Goal: Information Seeking & Learning: Check status

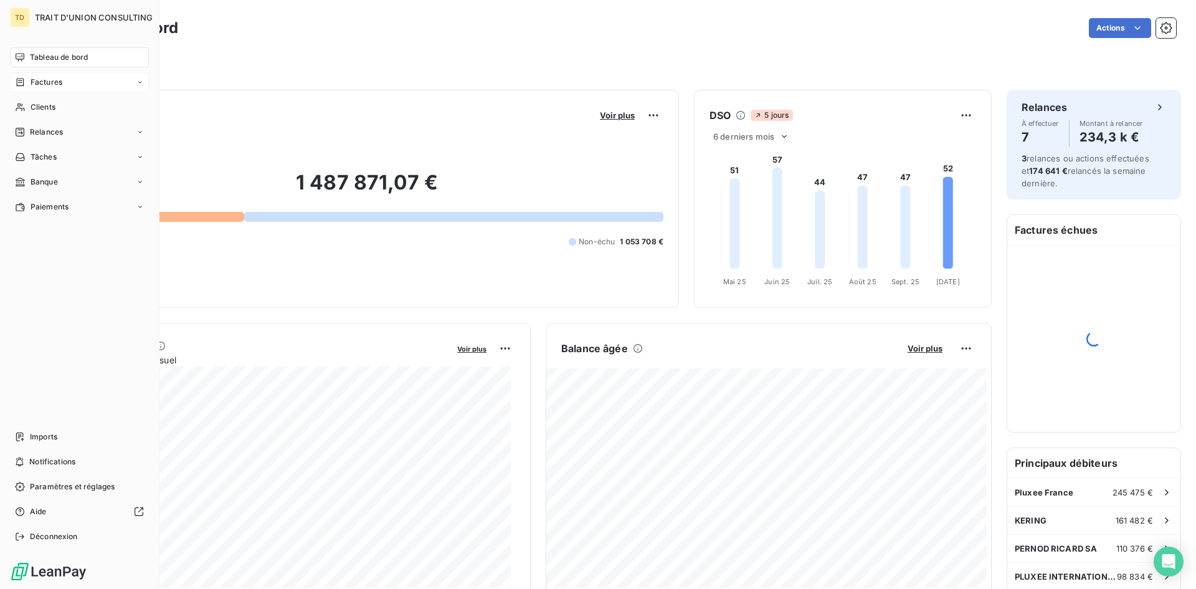
click at [68, 83] on div "Factures" at bounding box center [79, 82] width 139 height 20
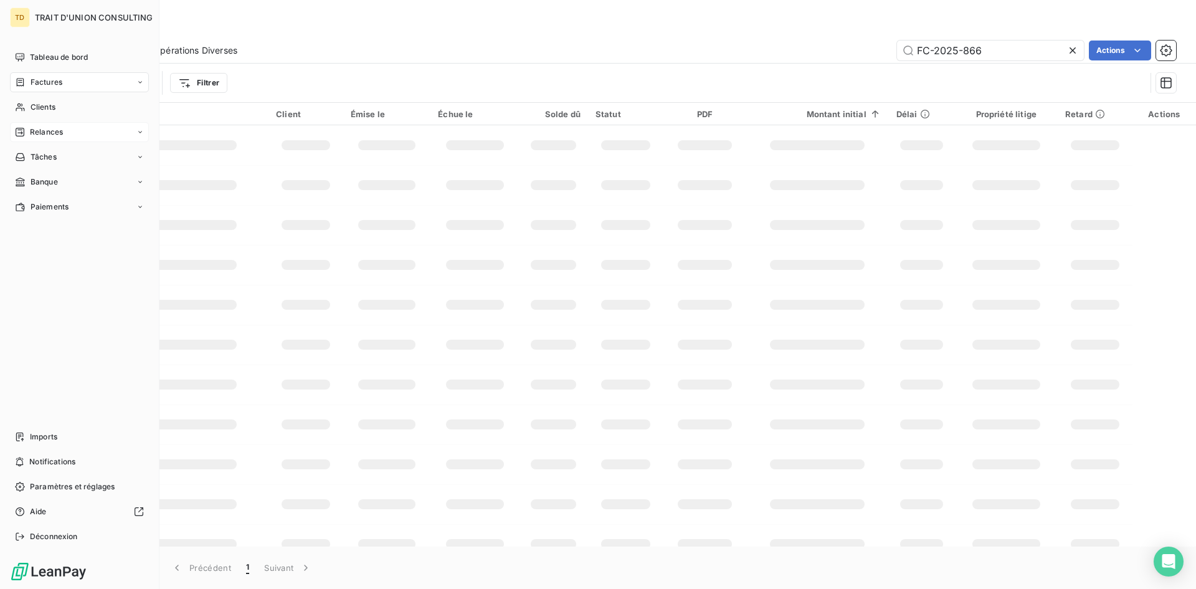
click at [99, 126] on div "Relances" at bounding box center [79, 132] width 139 height 20
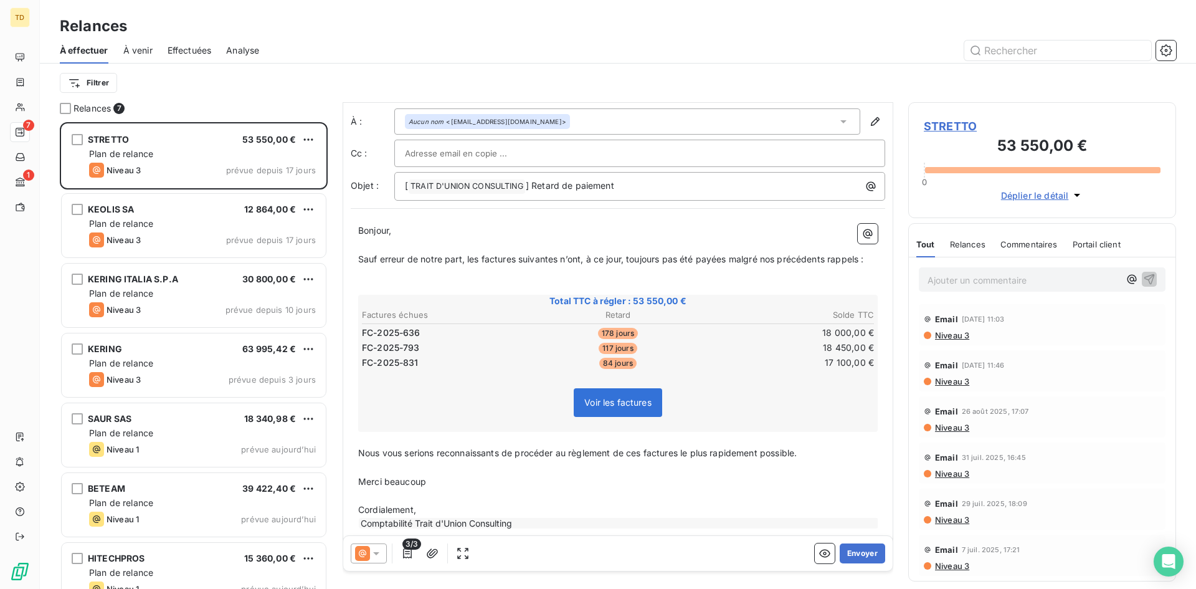
scroll to position [37, 0]
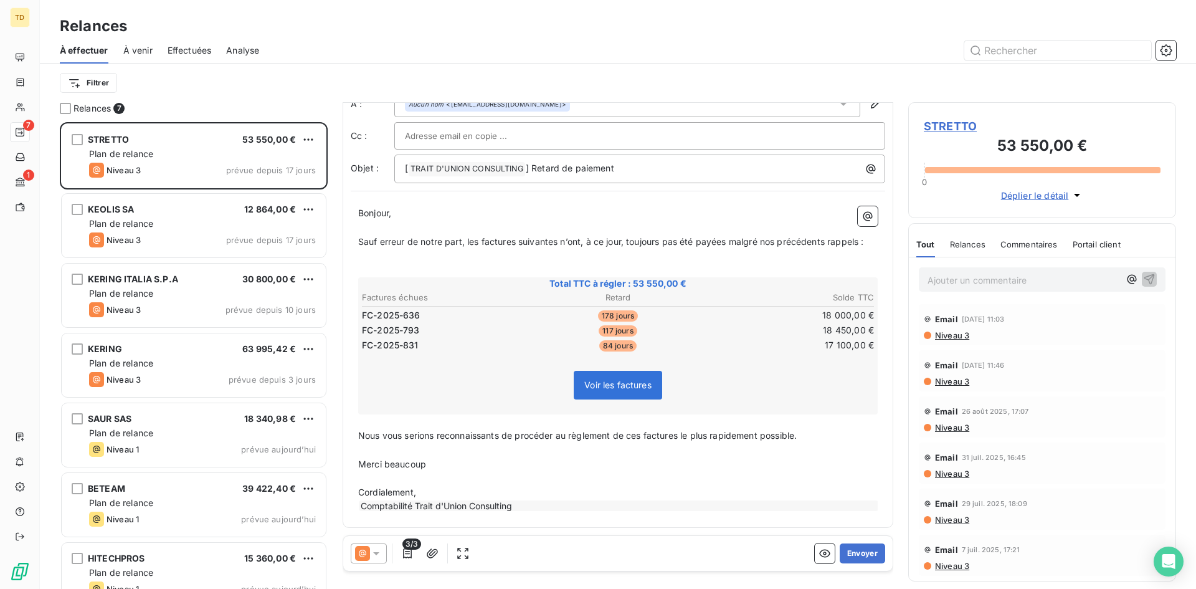
click at [379, 556] on icon at bounding box center [376, 553] width 12 height 12
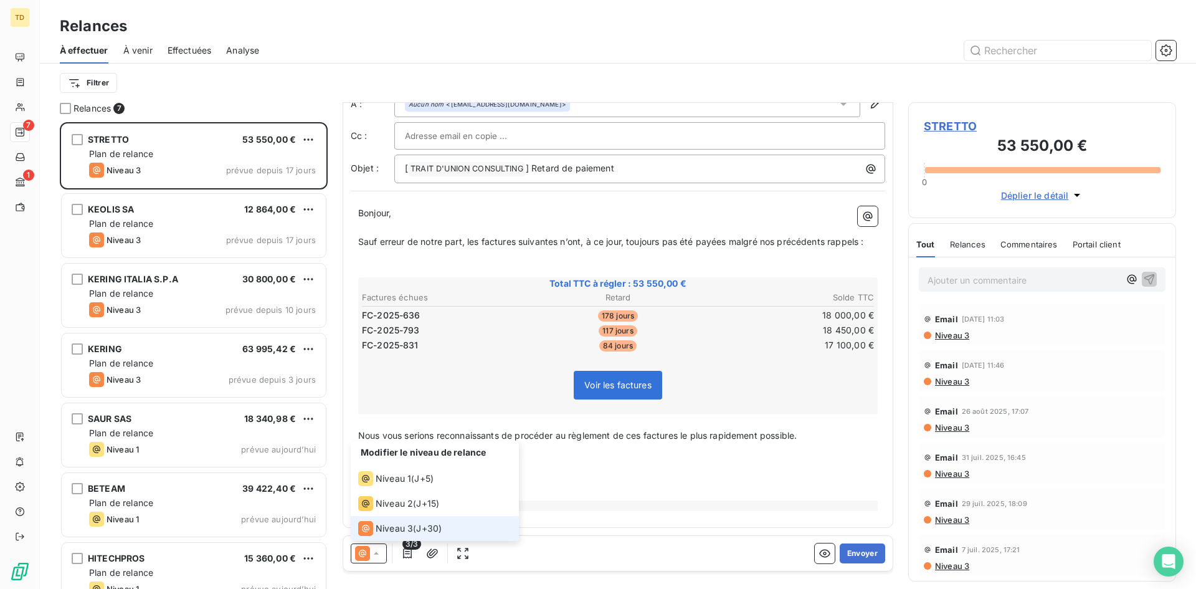
click at [379, 556] on icon at bounding box center [376, 553] width 12 height 12
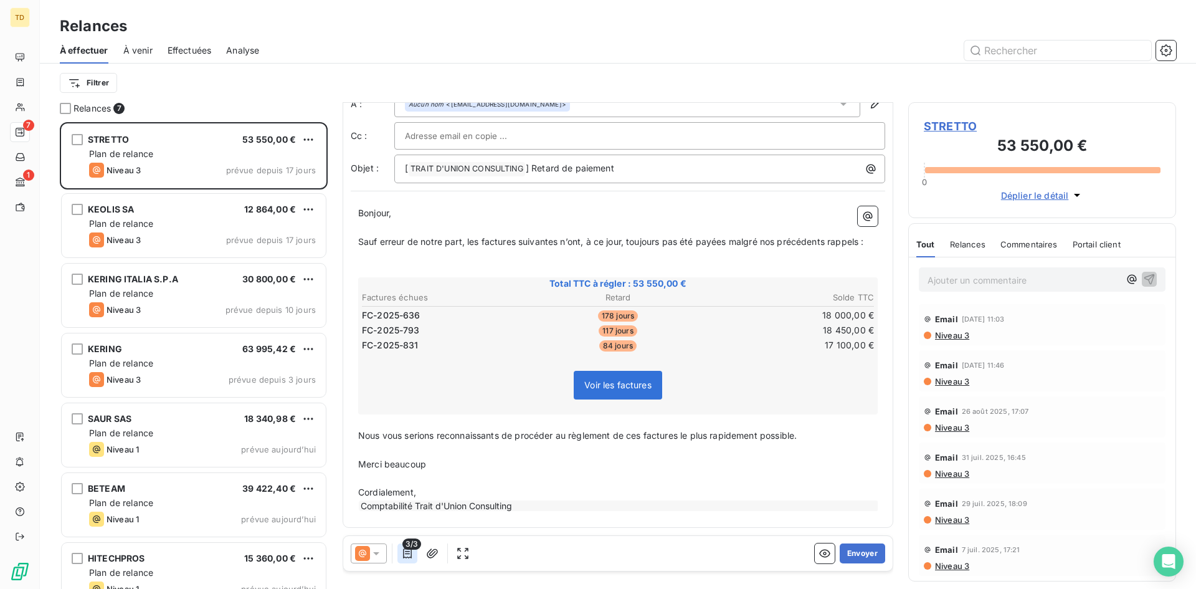
click at [402, 553] on icon "button" at bounding box center [407, 553] width 12 height 12
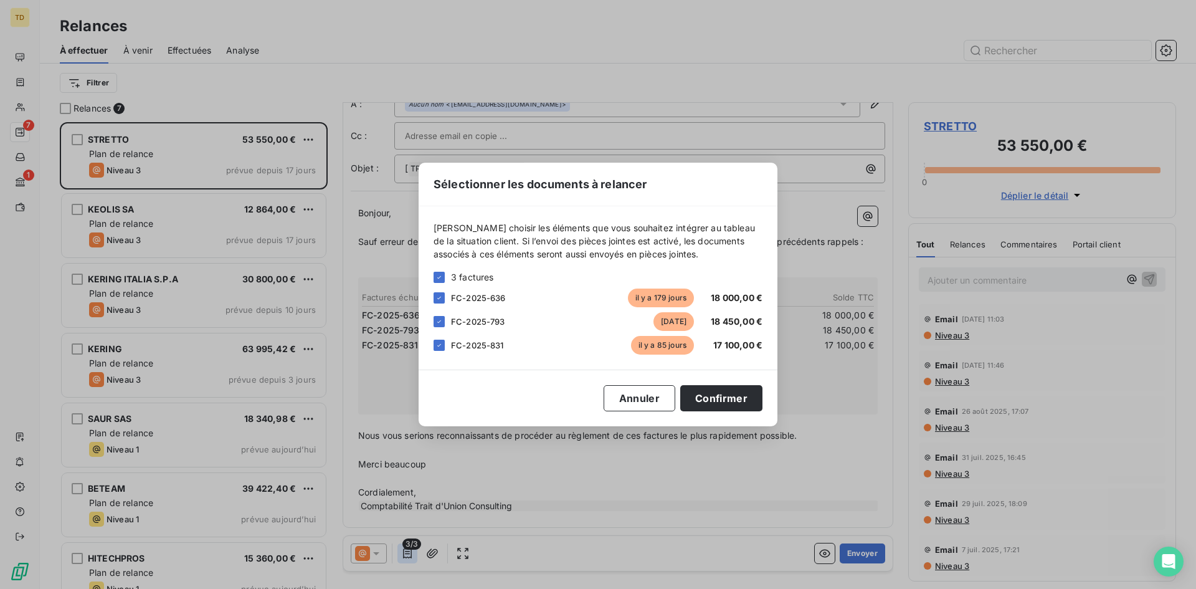
click at [402, 553] on div "Sélectionner les documents à relancer Veuillez choisir les éléments que vous so…" at bounding box center [598, 294] width 1196 height 589
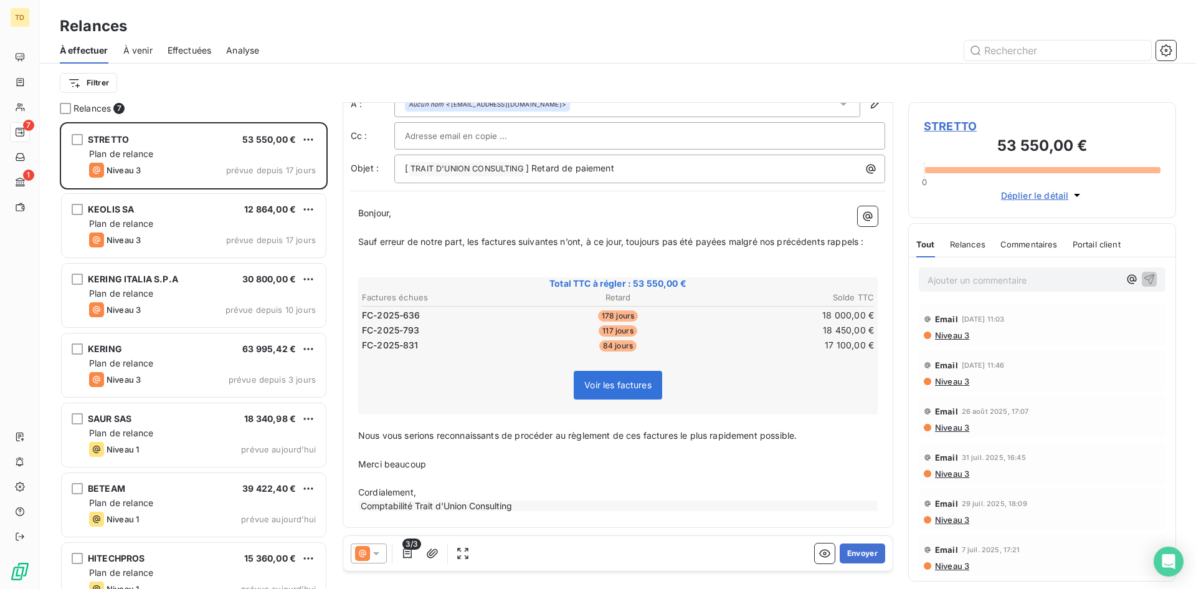
click at [616, 385] on span "Voir les factures" at bounding box center [617, 384] width 67 height 11
click at [516, 313] on td "FC-2025-636" at bounding box center [446, 315] width 170 height 14
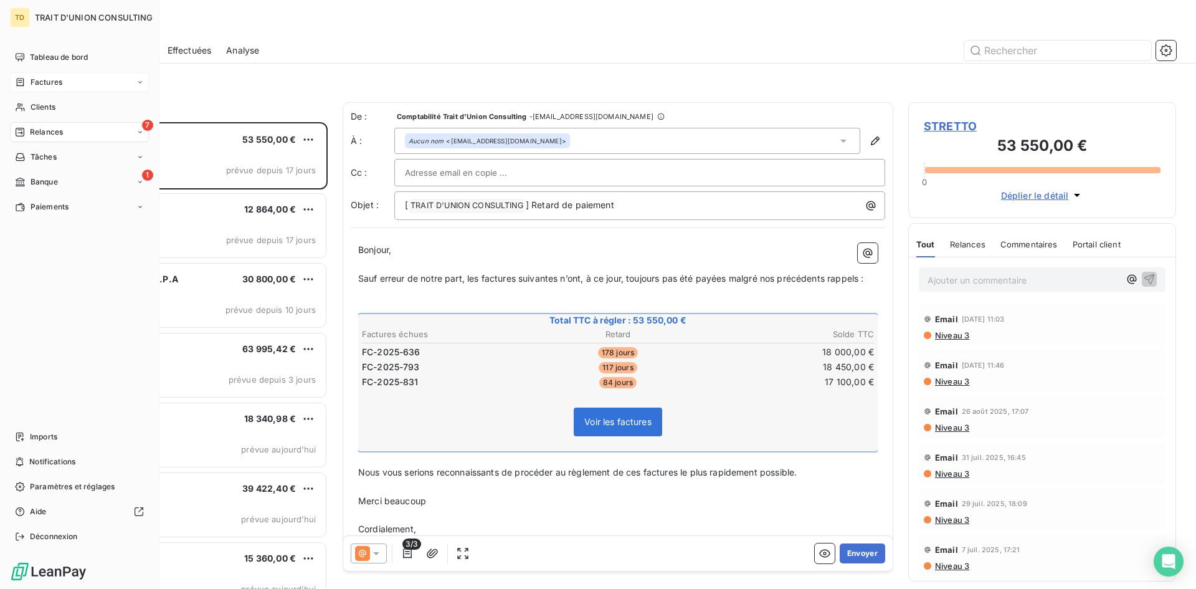
click at [66, 83] on div "Factures" at bounding box center [79, 82] width 139 height 20
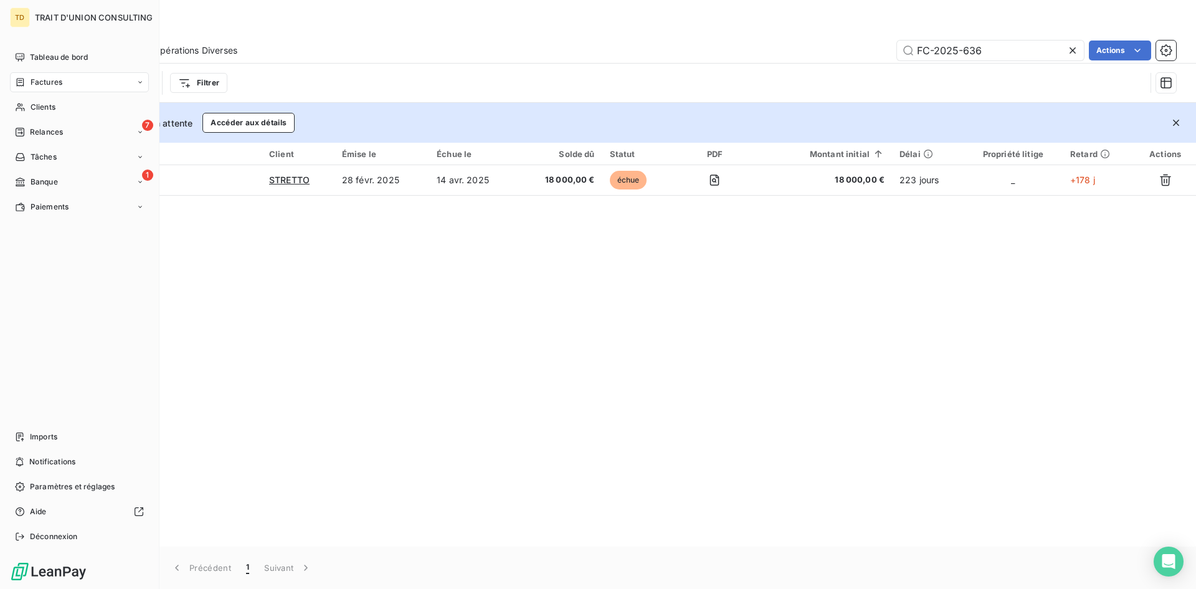
click at [17, 82] on icon at bounding box center [20, 82] width 7 height 8
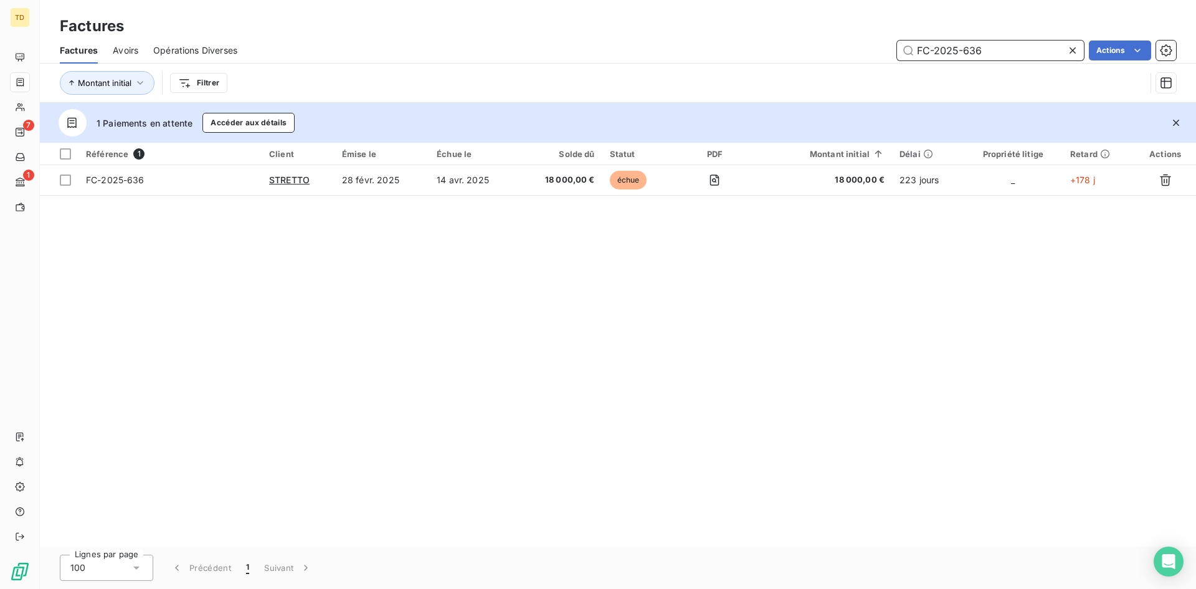
drag, startPoint x: 981, startPoint y: 51, endPoint x: 794, endPoint y: 49, distance: 186.9
click at [794, 49] on div "FC-2025-636 Actions" at bounding box center [714, 50] width 924 height 20
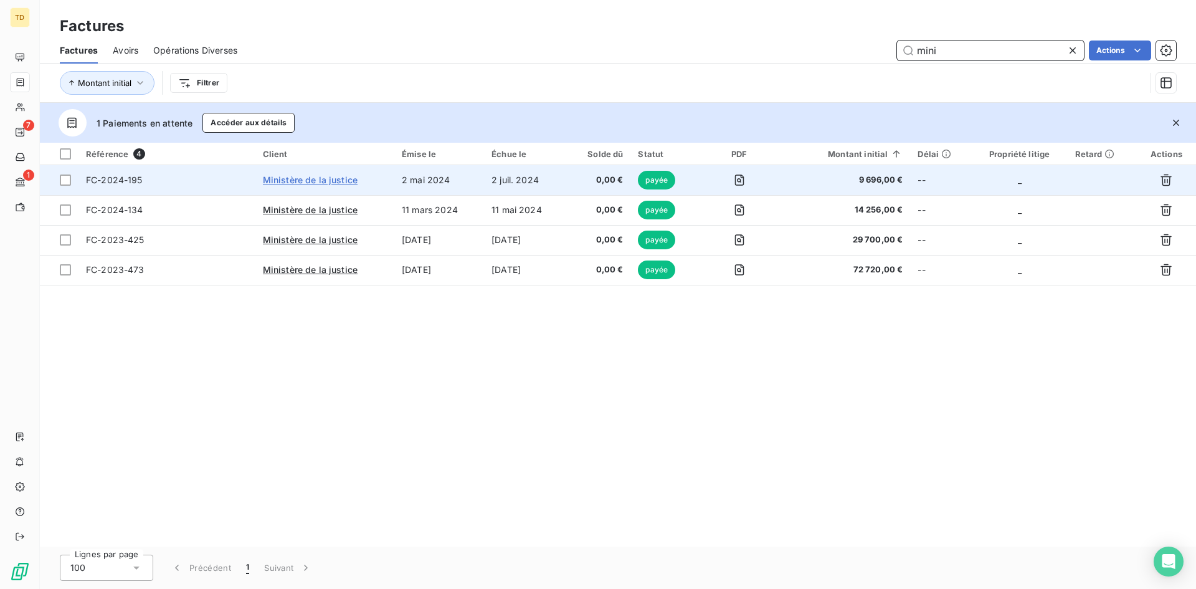
type input "mini"
click at [316, 178] on span "Ministère de la justice" at bounding box center [310, 179] width 95 height 11
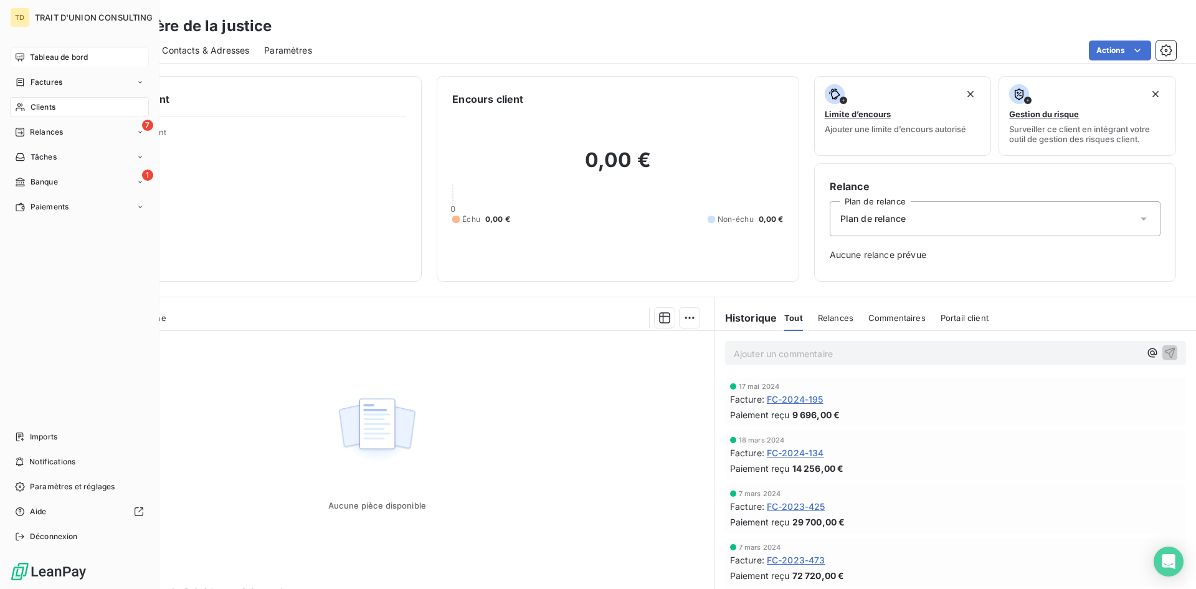
click at [64, 59] on span "Tableau de bord" at bounding box center [59, 57] width 58 height 11
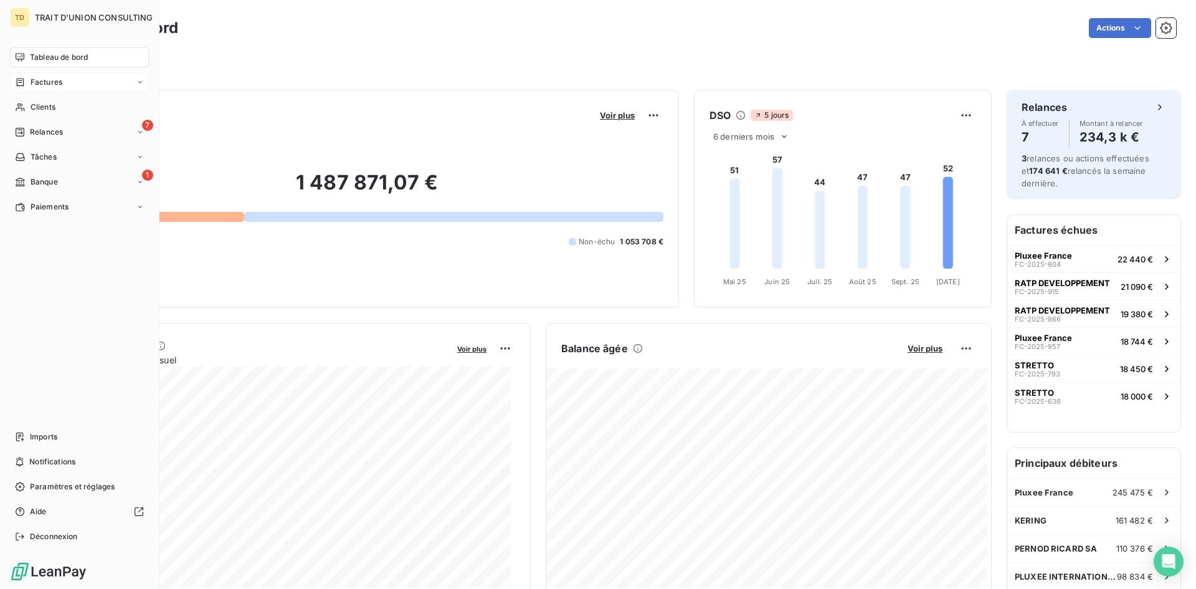
click at [49, 87] on span "Factures" at bounding box center [47, 82] width 32 height 11
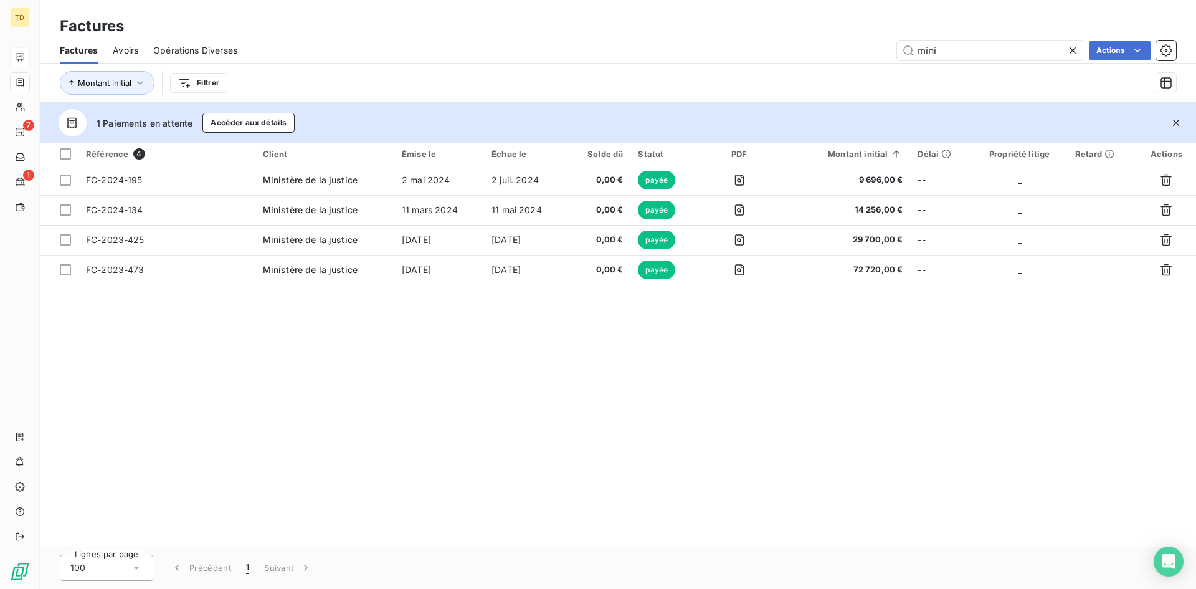
drag, startPoint x: 977, startPoint y: 51, endPoint x: 805, endPoint y: 53, distance: 172.6
click at [817, 64] on div "Factures Avoirs Opérations Diverses mini Actions Montant initial Filtrer" at bounding box center [618, 69] width 1156 height 65
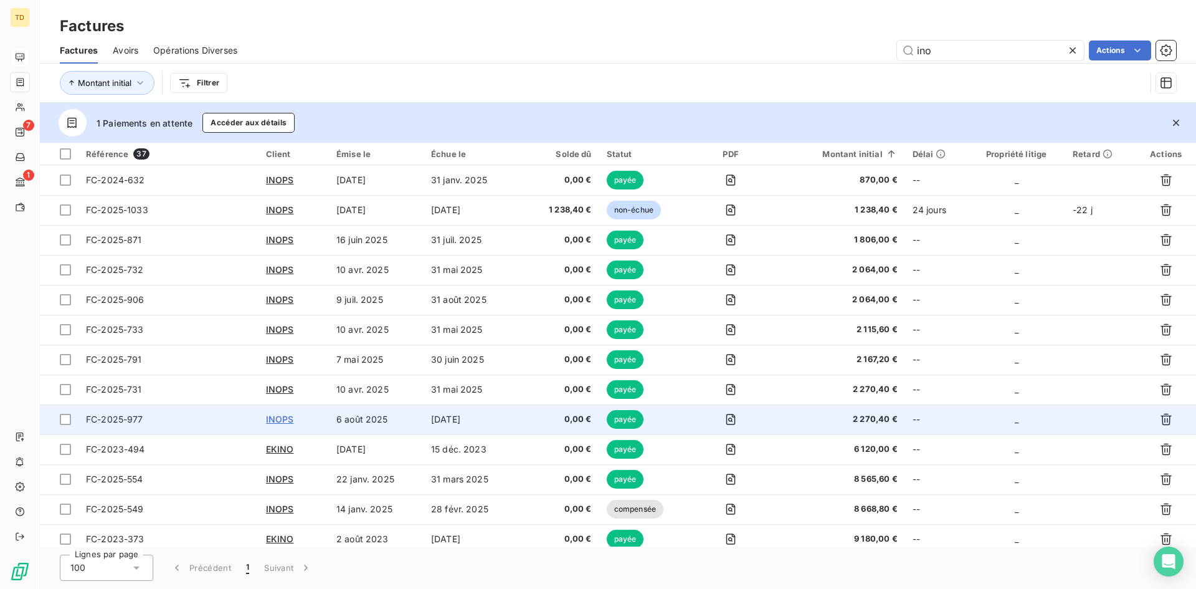
type input "ino"
click at [275, 417] on span "INOPS" at bounding box center [280, 419] width 28 height 11
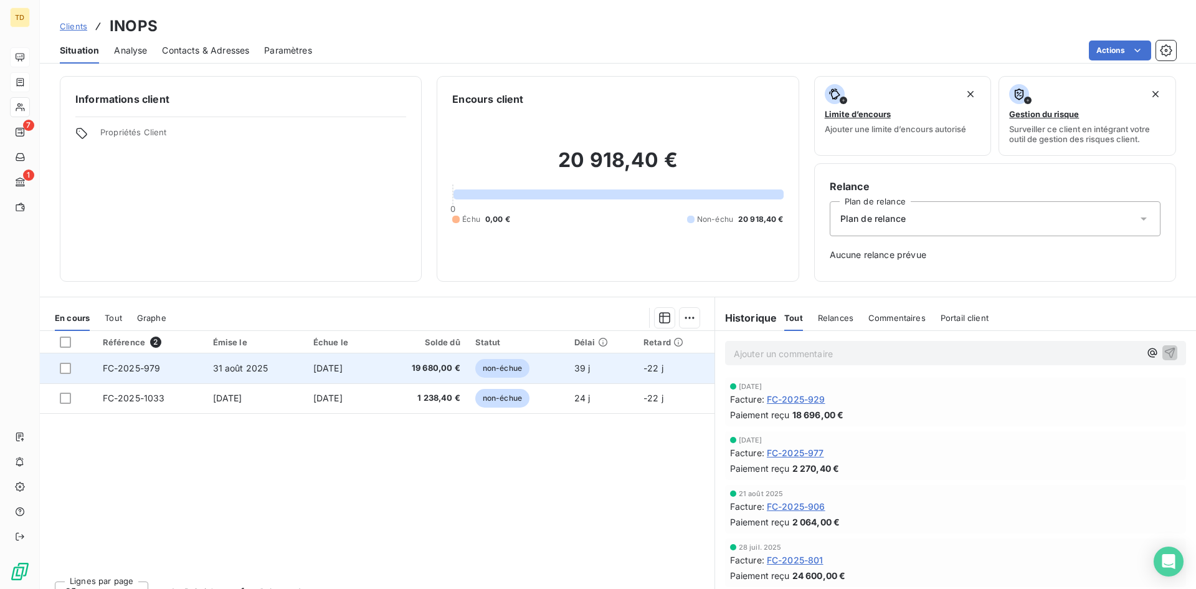
click at [313, 372] on span "31 oct. 2025" at bounding box center [327, 368] width 29 height 11
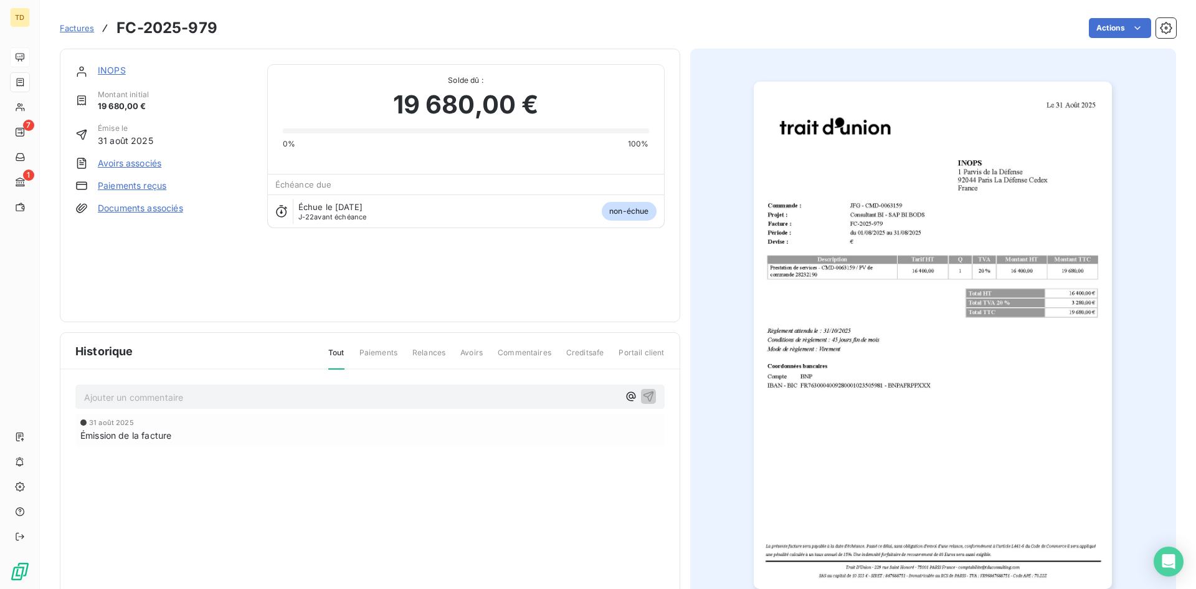
click at [953, 254] on img "button" at bounding box center [933, 335] width 358 height 507
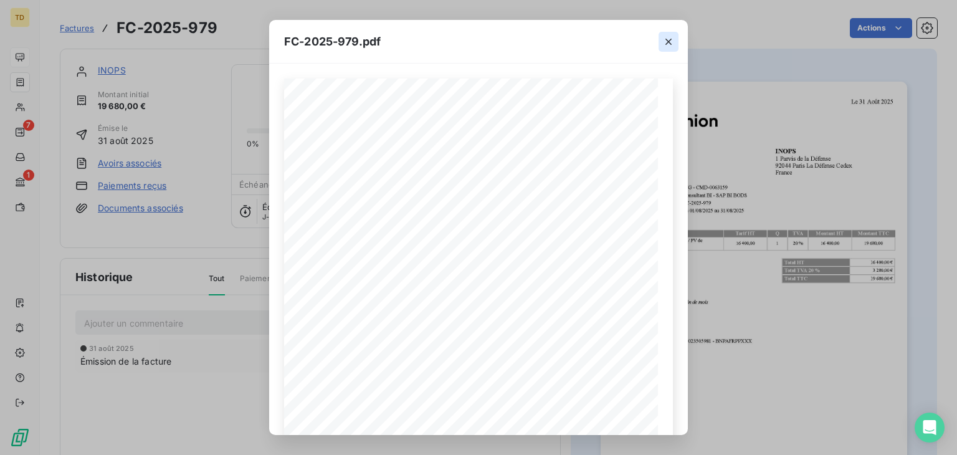
drag, startPoint x: 675, startPoint y: 43, endPoint x: 663, endPoint y: 45, distance: 12.7
click at [675, 43] on button "button" at bounding box center [668, 42] width 20 height 20
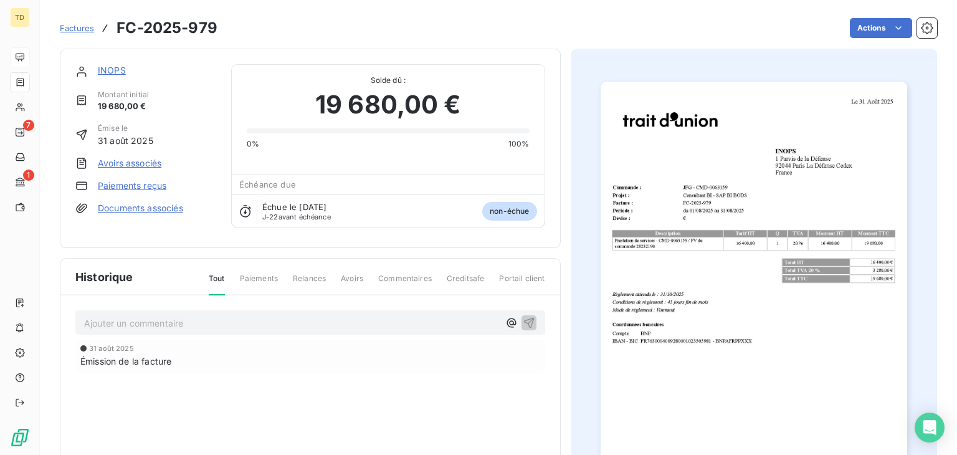
click at [60, 26] on span "Factures" at bounding box center [77, 28] width 34 height 10
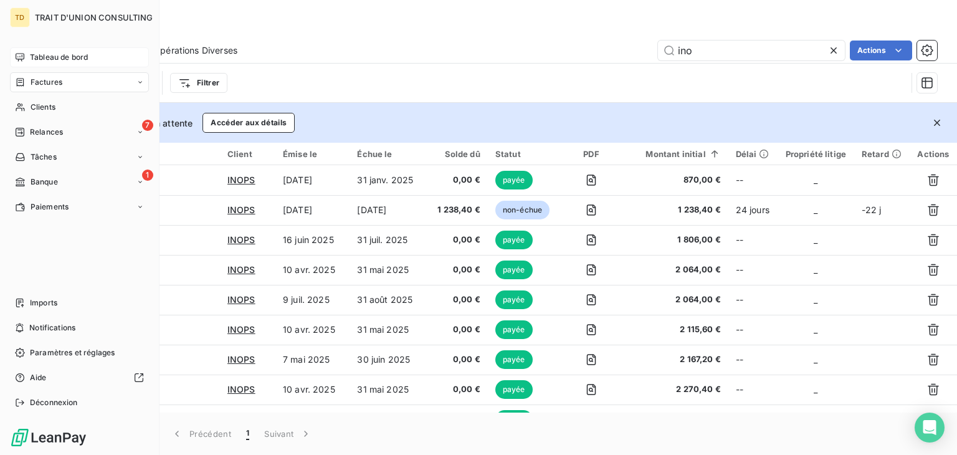
click at [39, 61] on span "Tableau de bord" at bounding box center [59, 57] width 58 height 11
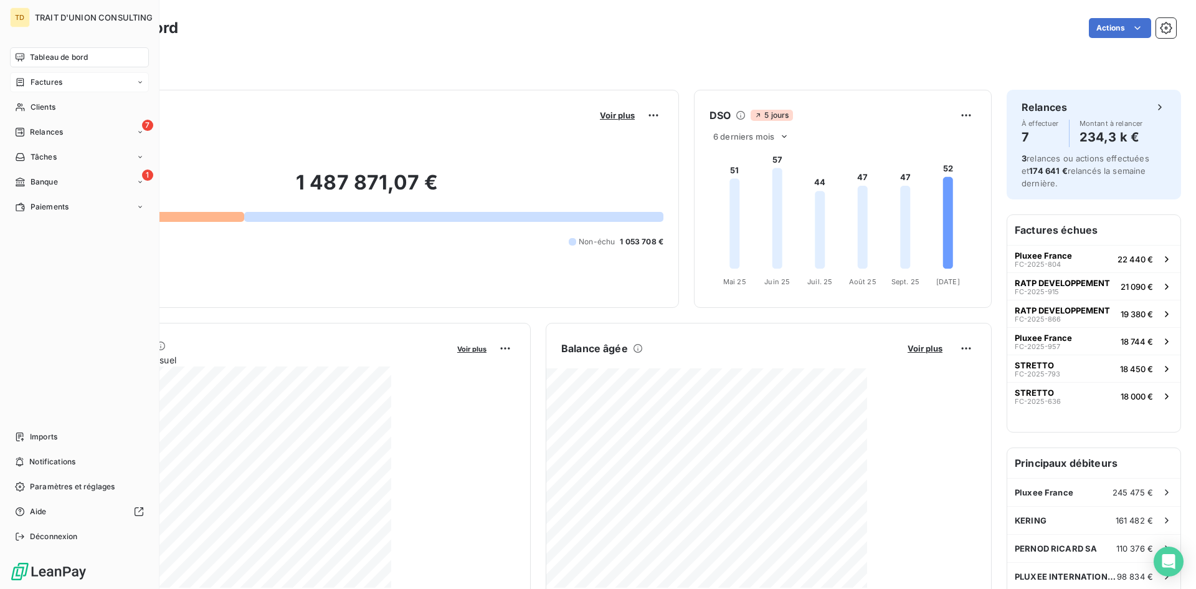
click at [21, 58] on icon at bounding box center [20, 57] width 10 height 10
click at [15, 80] on icon at bounding box center [20, 82] width 11 height 10
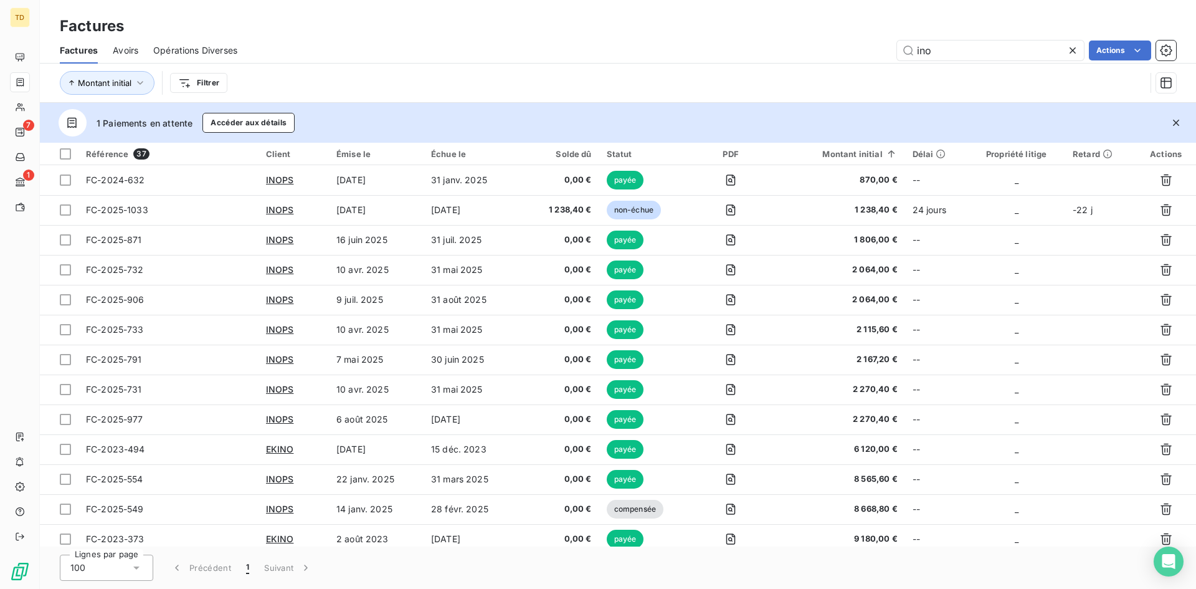
drag, startPoint x: 952, startPoint y: 52, endPoint x: 853, endPoint y: 72, distance: 101.6
click at [853, 72] on div "Factures Avoirs Opérations Diverses ino Actions Montant initial Filtrer" at bounding box center [618, 69] width 1156 height 65
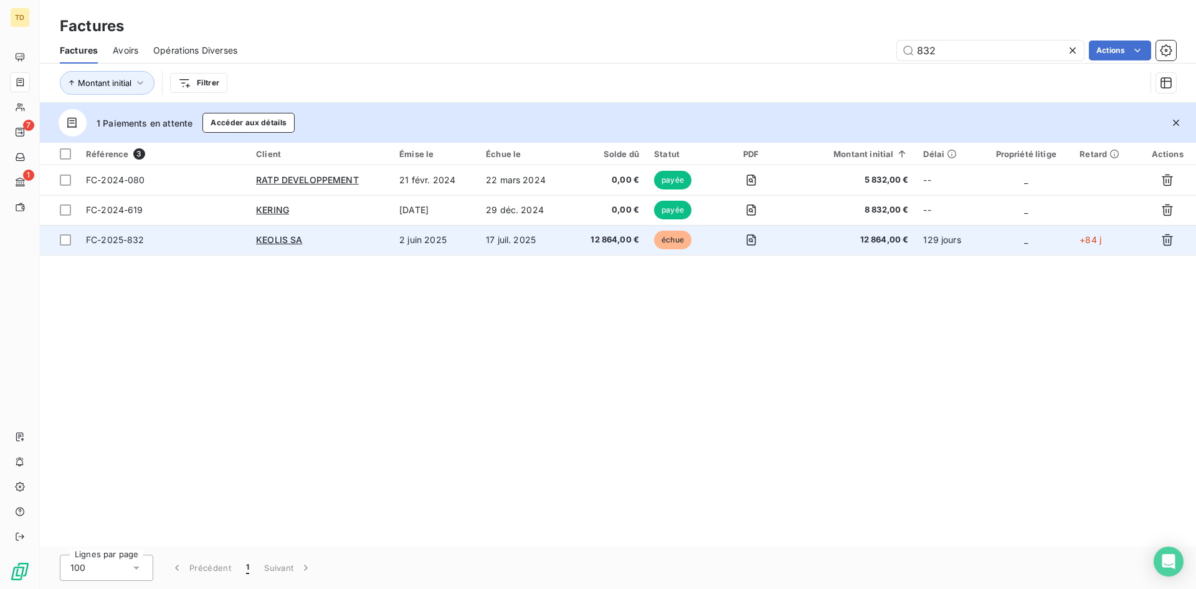
type input "832"
click at [447, 245] on td "2 juin 2025" at bounding box center [435, 240] width 87 height 30
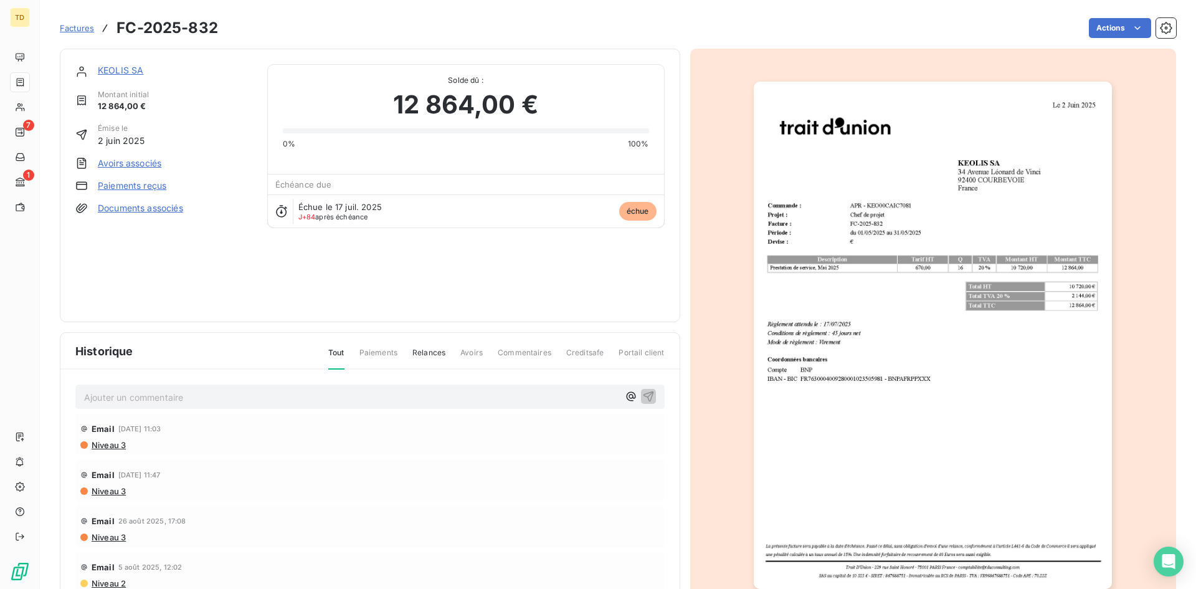
click at [88, 29] on span "Factures" at bounding box center [77, 28] width 34 height 10
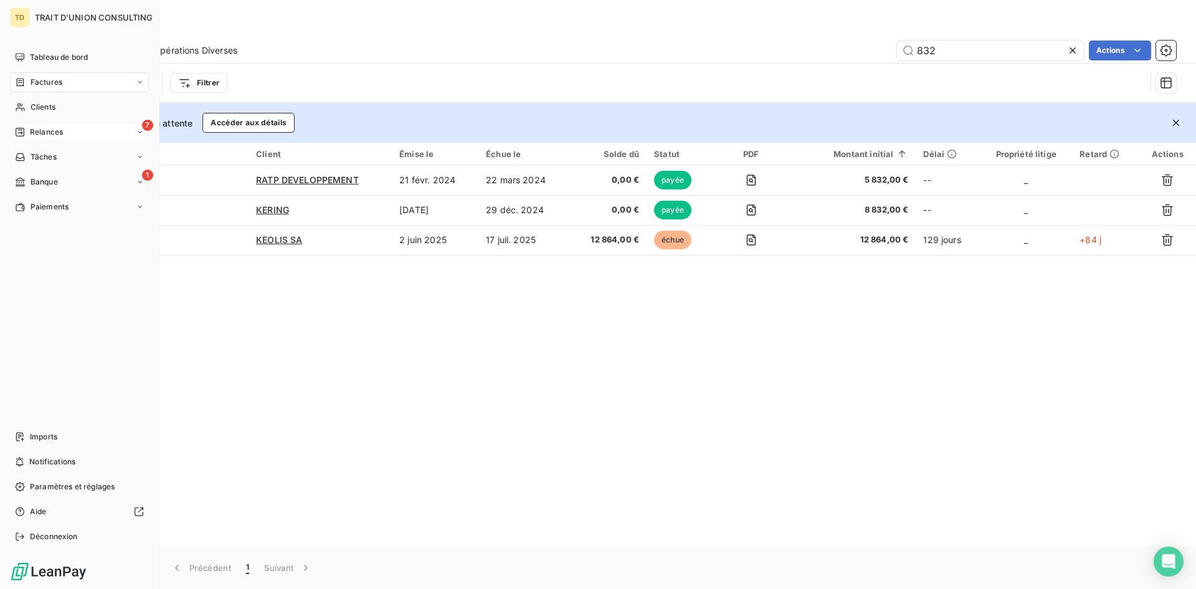
click at [48, 138] on div "7 Relances" at bounding box center [79, 132] width 139 height 20
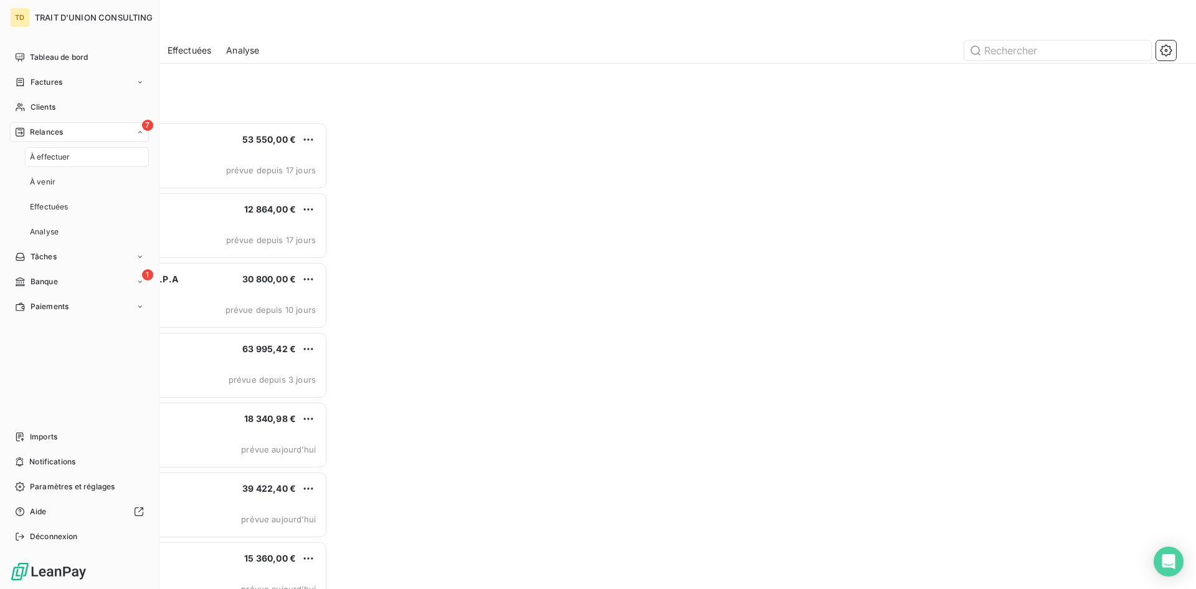
scroll to position [457, 259]
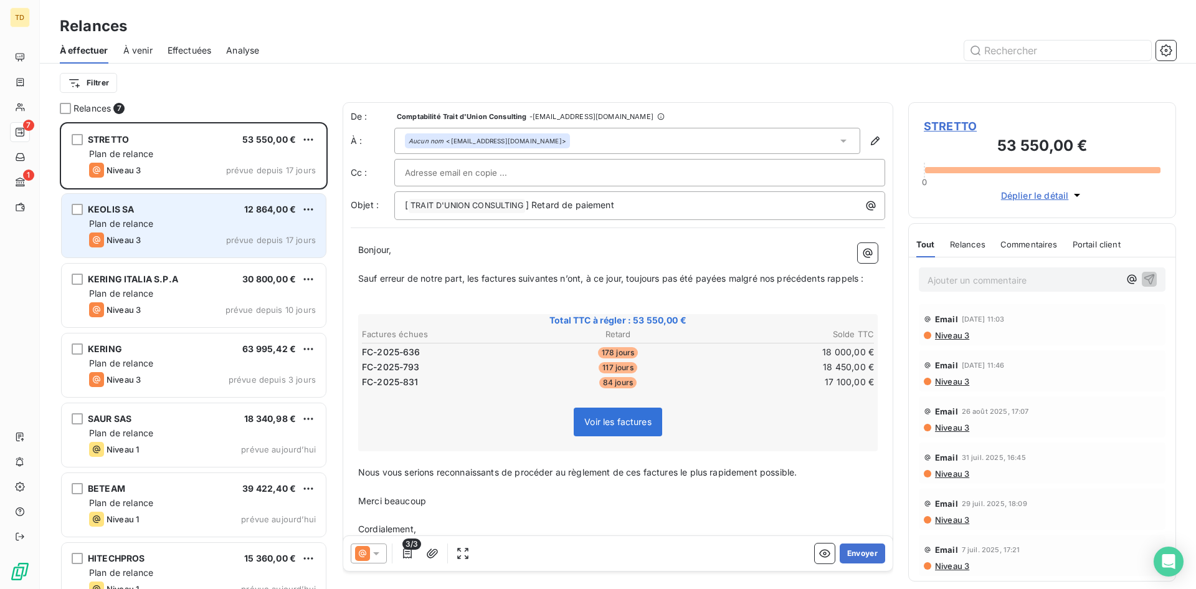
click at [179, 229] on div "Plan de relance" at bounding box center [202, 223] width 227 height 12
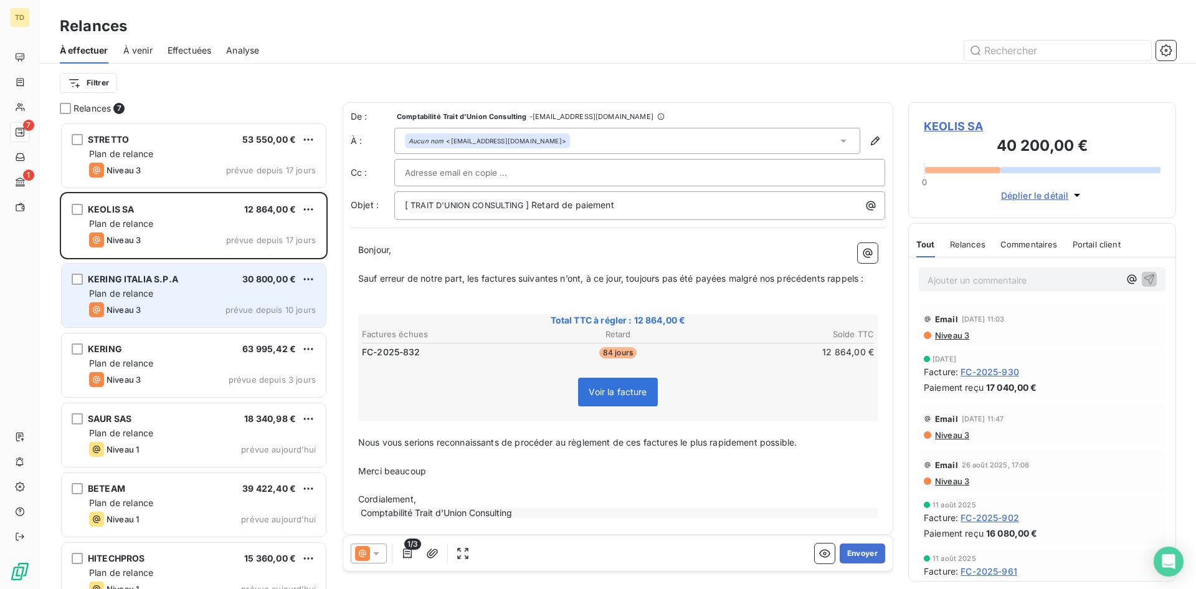
click at [171, 287] on div "KERING ITALIA S.P.A 30 800,00 € Plan de relance Niveau 3 prévue depuis 10 jours" at bounding box center [194, 296] width 264 height 64
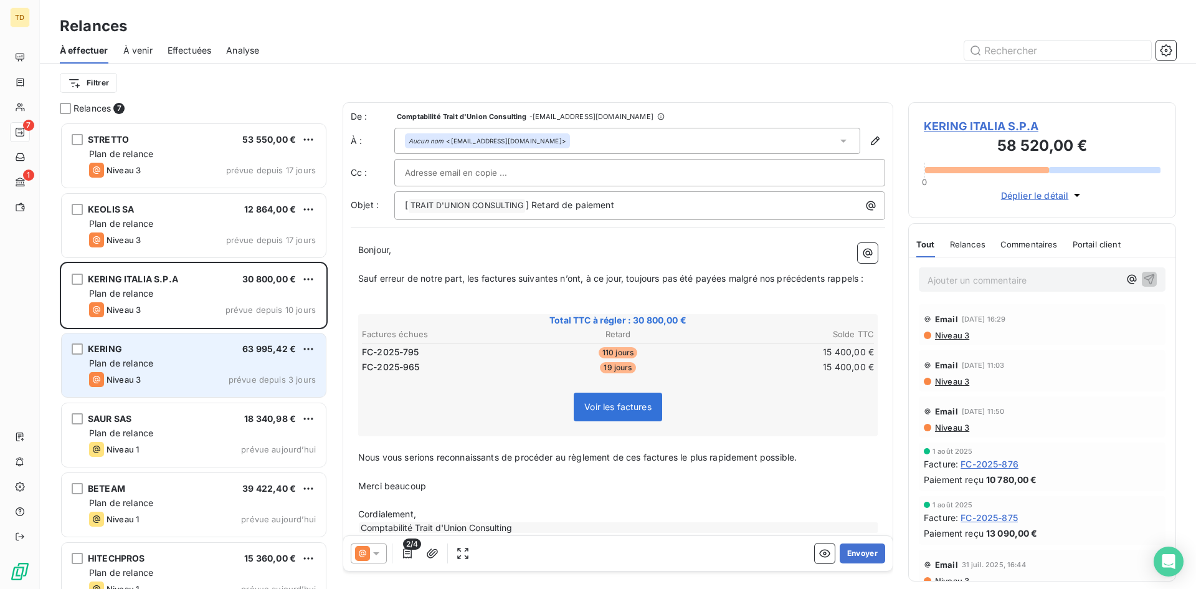
click at [153, 349] on div "KERING 63 995,42 €" at bounding box center [202, 348] width 227 height 11
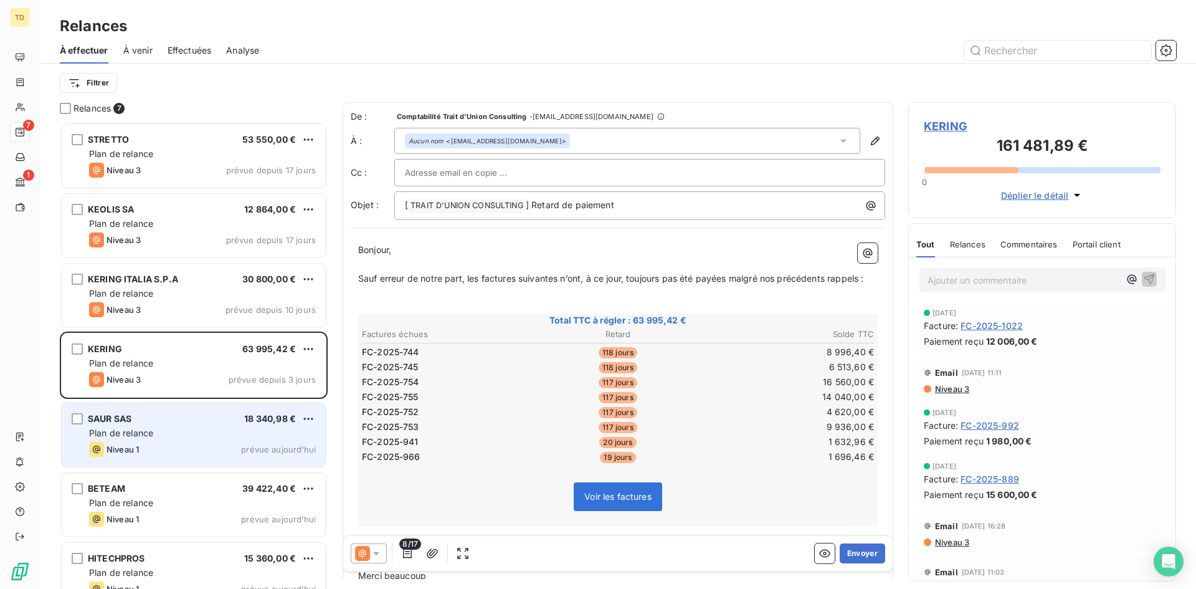
click at [204, 435] on div "Plan de relance" at bounding box center [202, 433] width 227 height 12
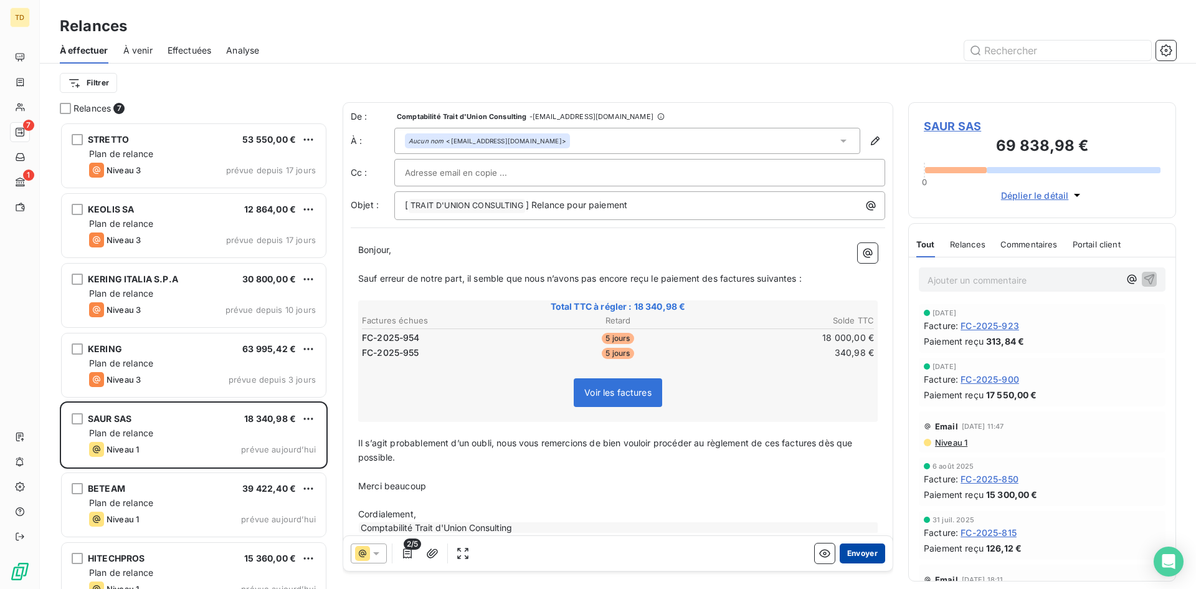
click at [871, 550] on button "Envoyer" at bounding box center [862, 553] width 45 height 20
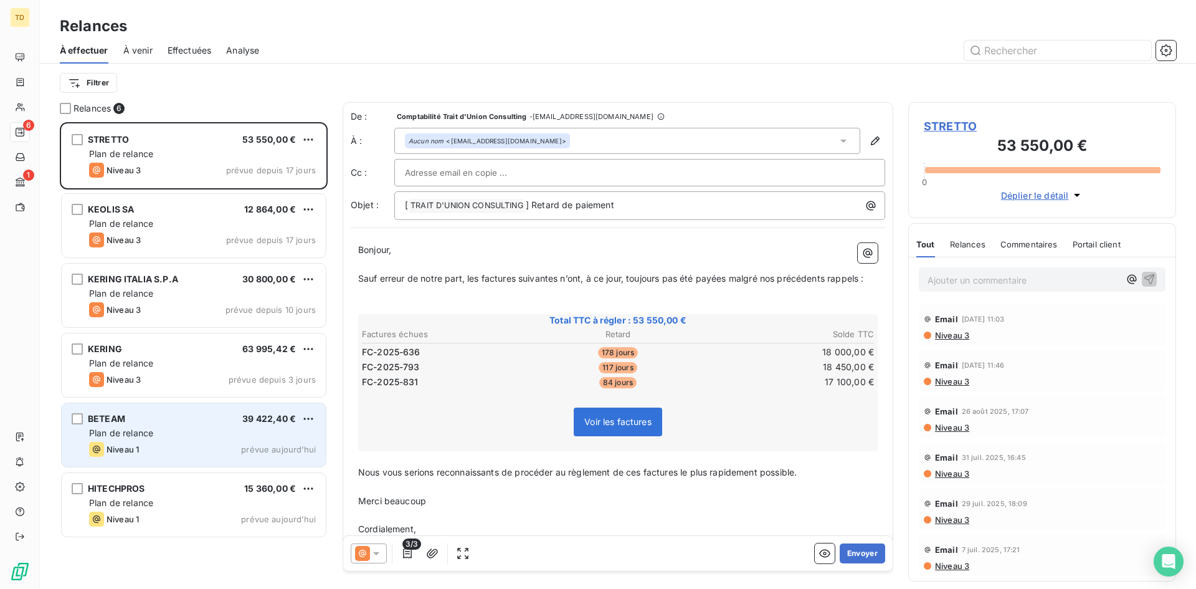
click at [151, 425] on div "BETEAM 39 422,40 € Plan de relance Niveau 1 prévue aujourd’hui" at bounding box center [194, 435] width 264 height 64
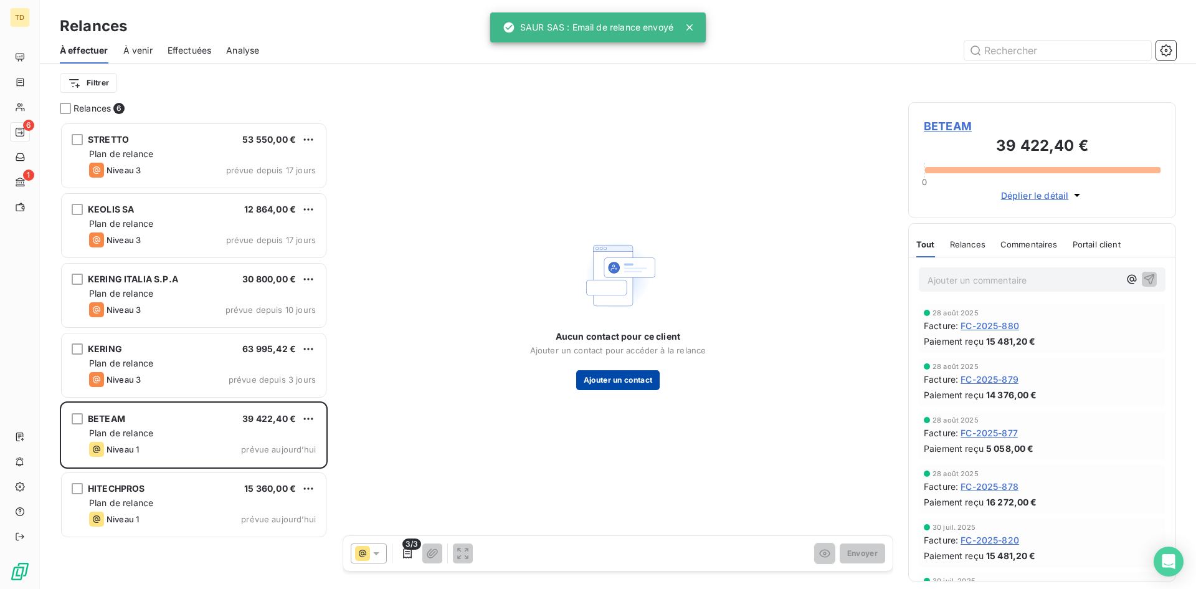
click at [612, 379] on button "Ajouter un contact" at bounding box center [618, 380] width 84 height 20
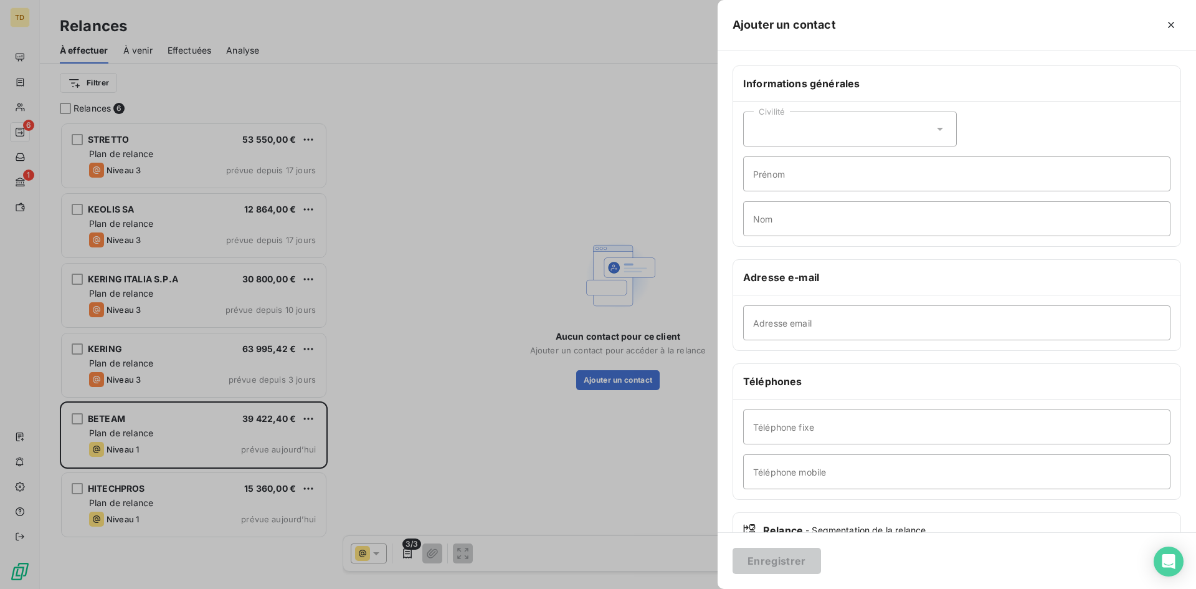
click at [586, 351] on div at bounding box center [598, 294] width 1196 height 589
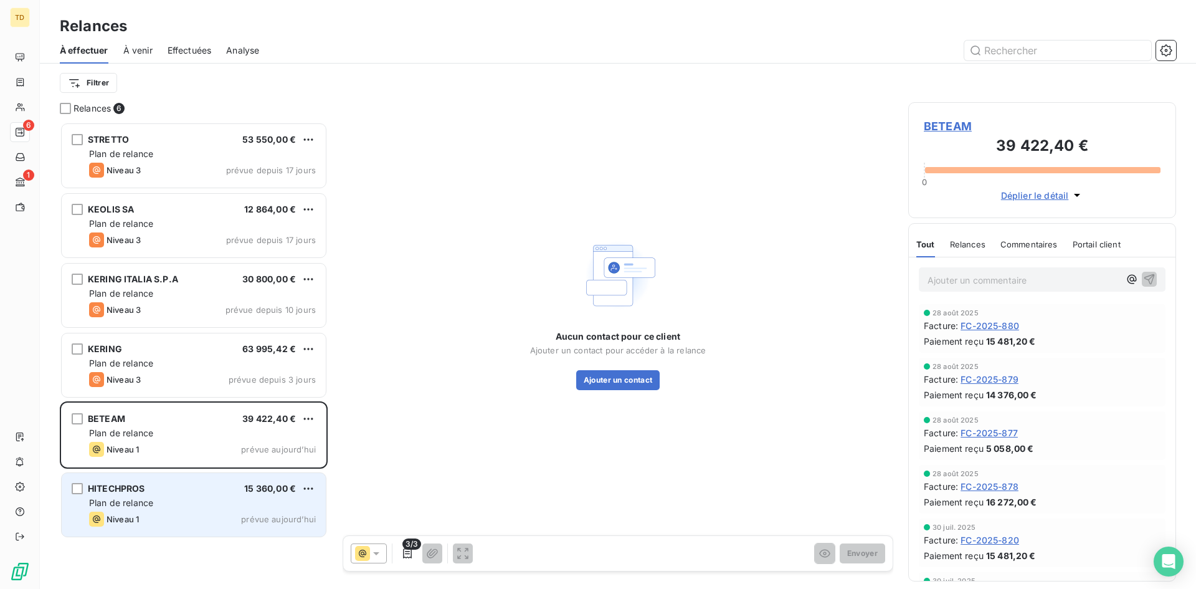
click at [180, 494] on div "HITECHPROS 15 360,00 € Plan de relance Niveau 1 prévue aujourd’hui" at bounding box center [194, 505] width 264 height 64
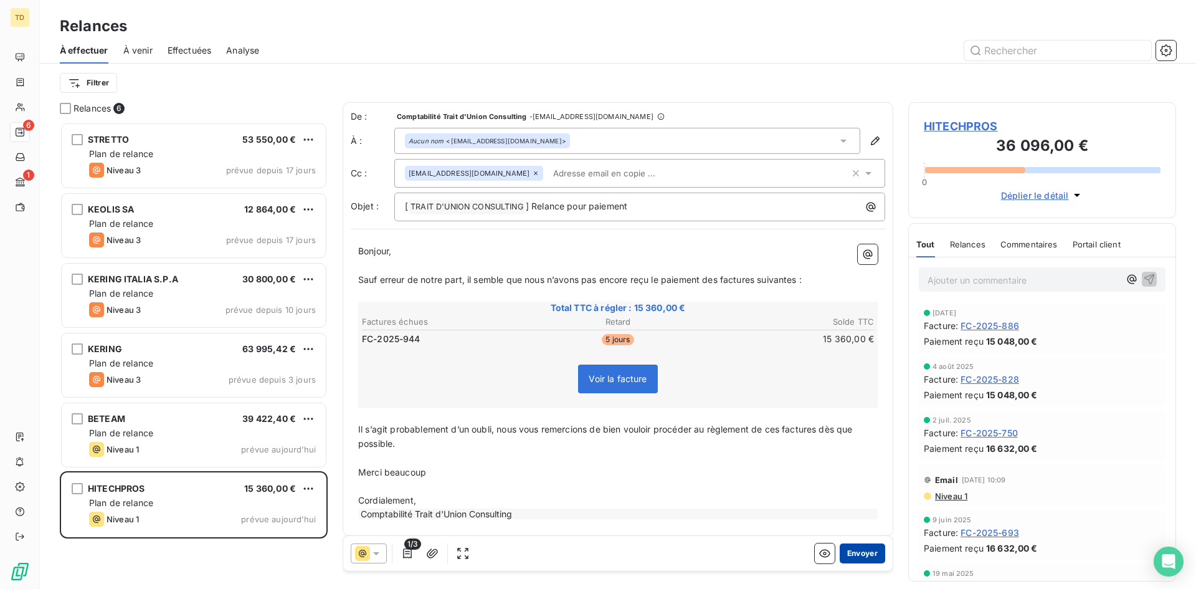
click at [851, 550] on button "Envoyer" at bounding box center [862, 553] width 45 height 20
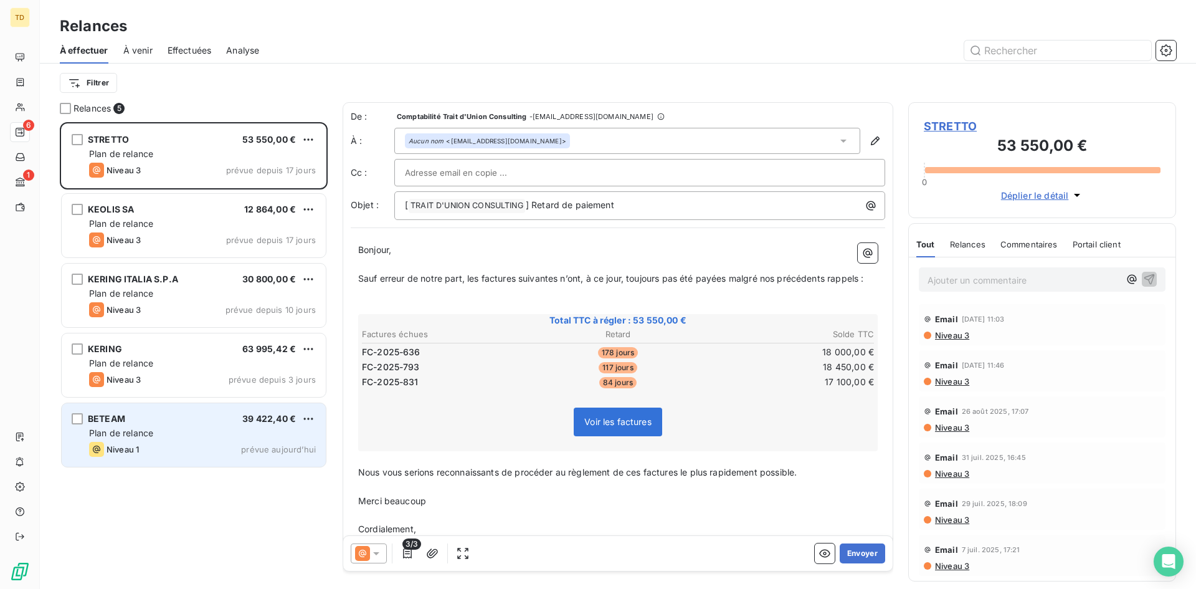
click at [199, 433] on div "Plan de relance" at bounding box center [202, 433] width 227 height 12
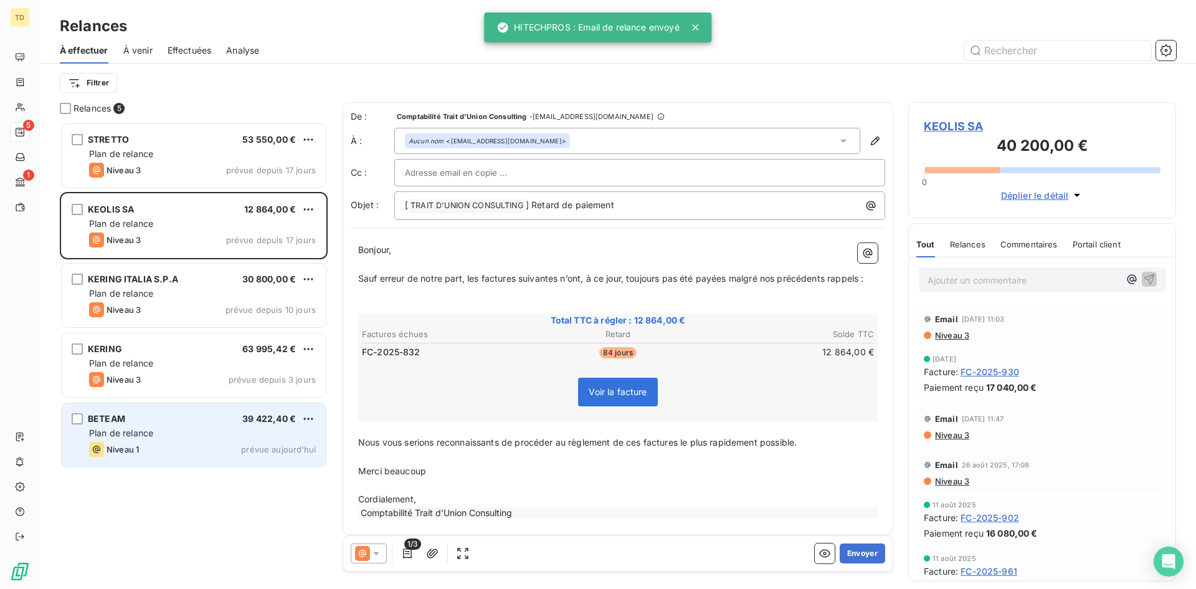
click at [174, 417] on div "BETEAM 39 422,40 €" at bounding box center [202, 418] width 227 height 11
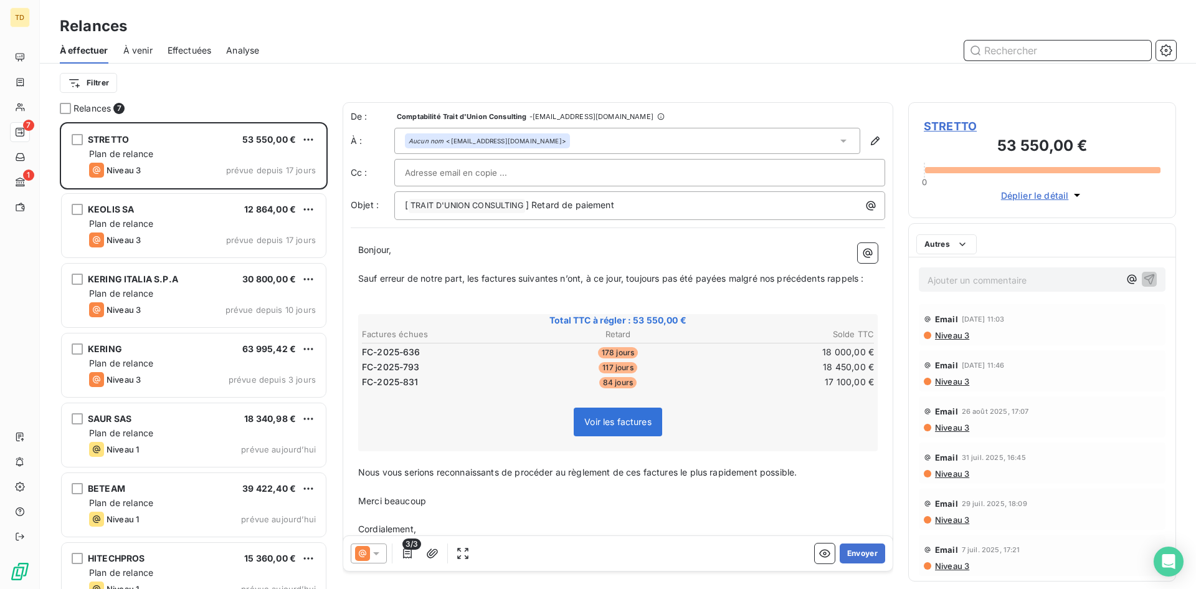
scroll to position [10, 10]
drag, startPoint x: 429, startPoint y: 348, endPoint x: 362, endPoint y: 346, distance: 66.7
click at [362, 346] on td "FC-2025-636" at bounding box center [446, 352] width 170 height 14
click at [396, 353] on span "FC-2025-636" at bounding box center [391, 352] width 59 height 12
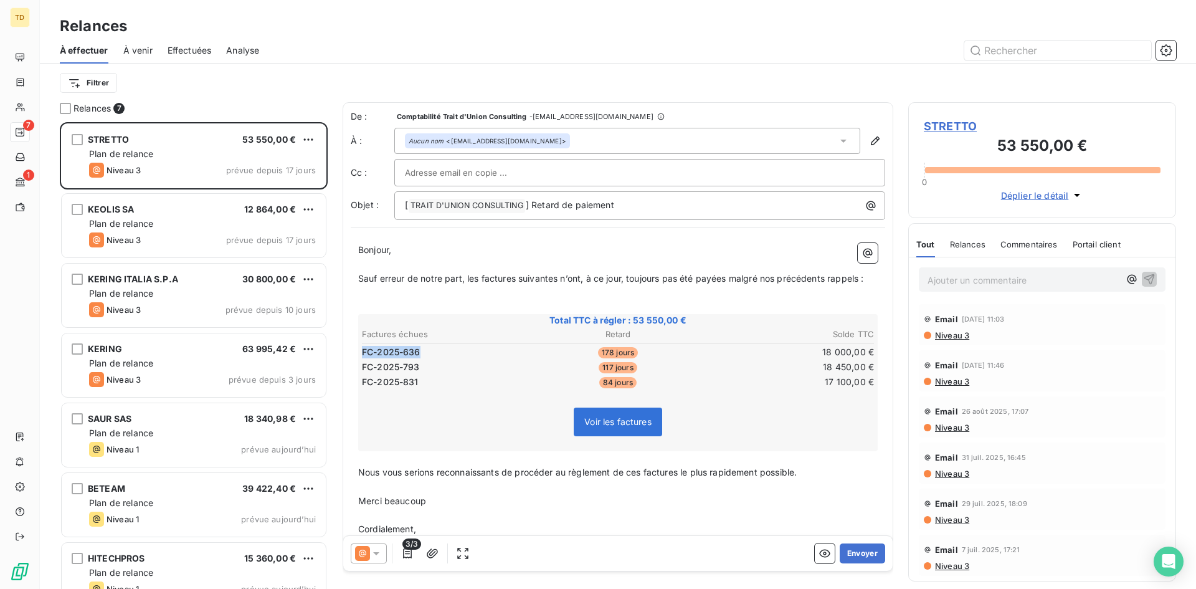
click at [396, 353] on span "FC-2025-636" at bounding box center [391, 352] width 59 height 12
drag, startPoint x: 400, startPoint y: 351, endPoint x: 419, endPoint y: 348, distance: 19.6
click at [419, 348] on span "FC-2025-636" at bounding box center [391, 352] width 59 height 12
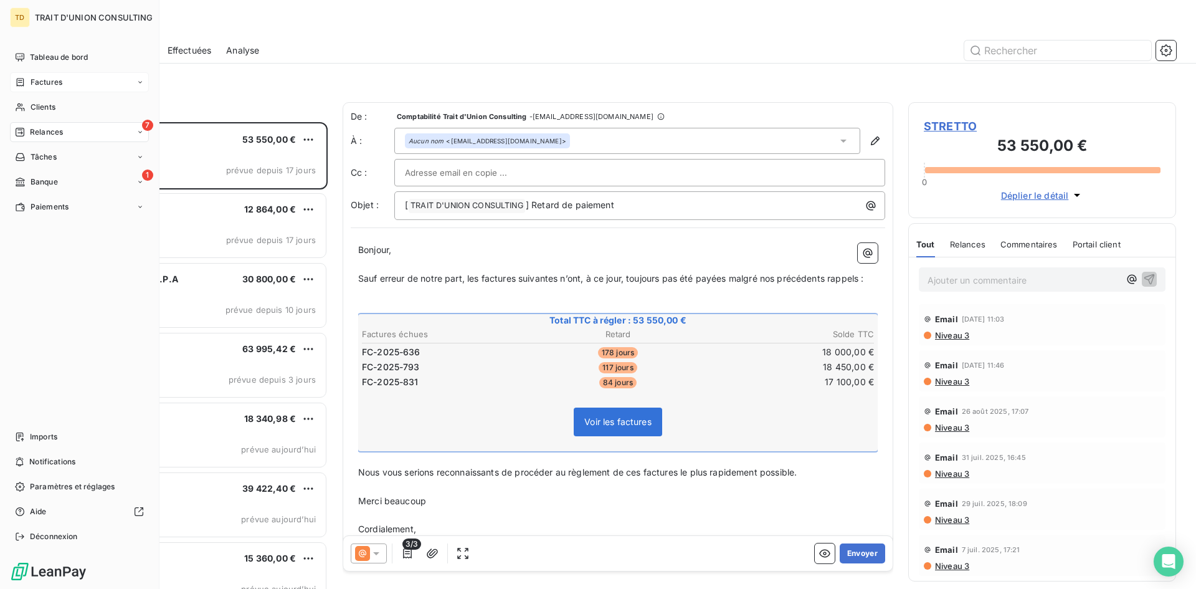
click at [69, 80] on div "Factures" at bounding box center [79, 82] width 139 height 20
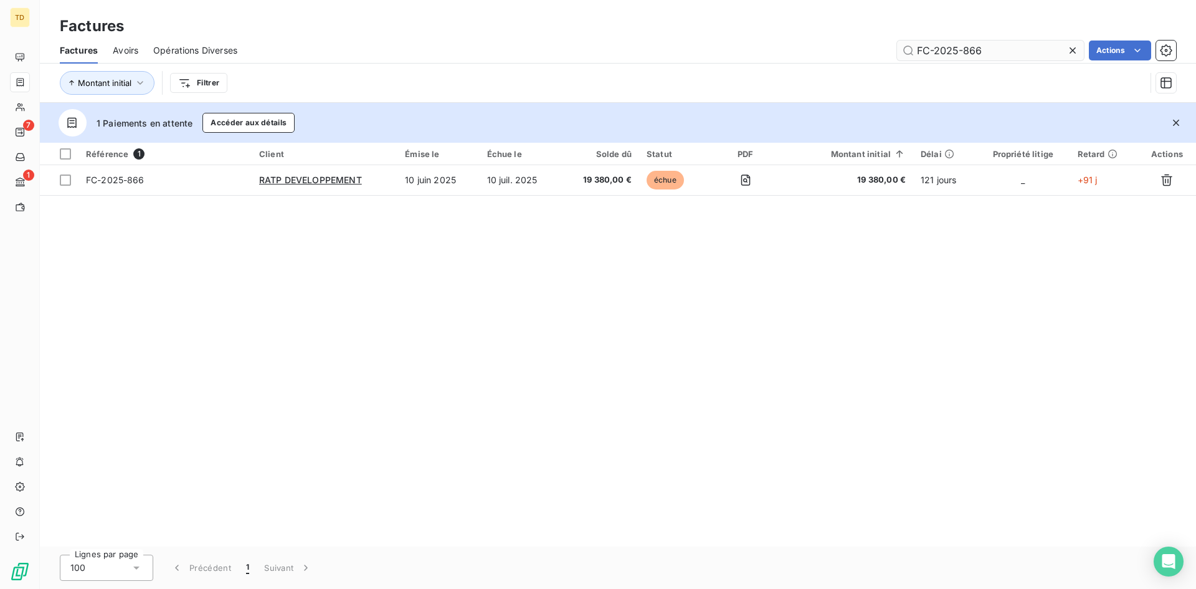
drag, startPoint x: 992, startPoint y: 54, endPoint x: 966, endPoint y: 53, distance: 26.2
click at [966, 53] on input "FC-2025-866" at bounding box center [990, 50] width 187 height 20
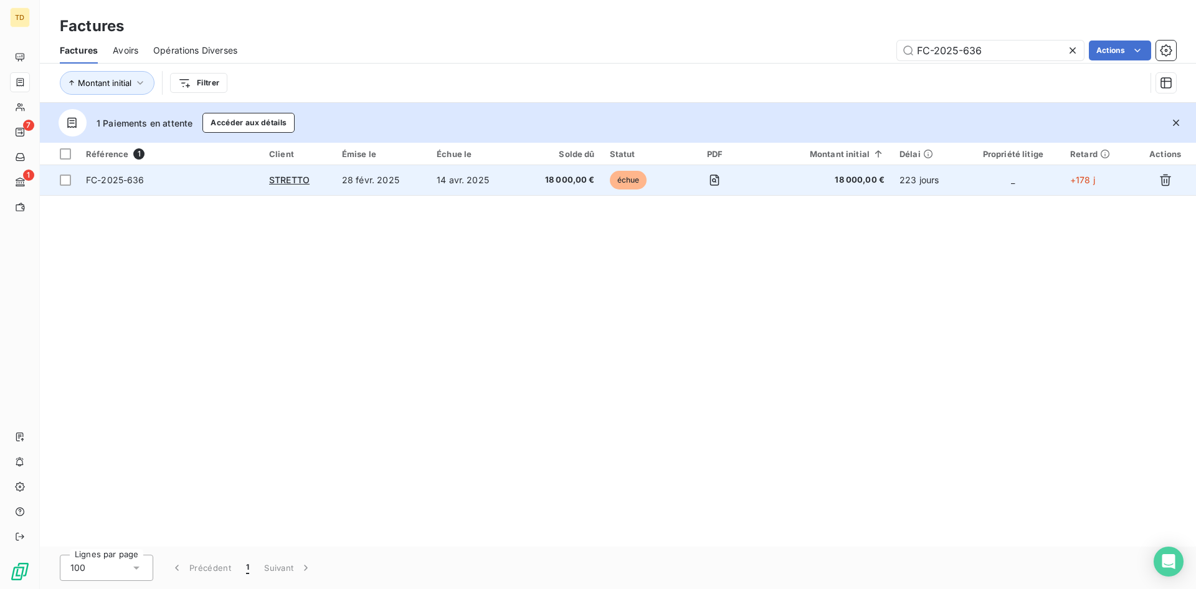
type input "FC-2025-636"
click at [511, 183] on td "14 avr. 2025" at bounding box center [473, 180] width 88 height 30
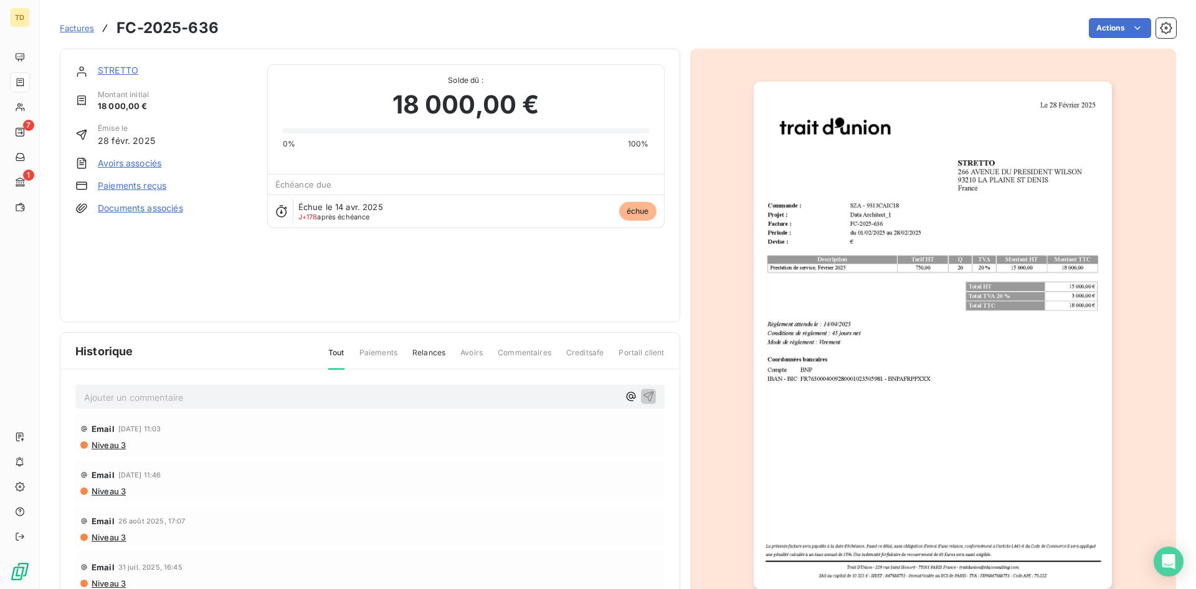
click at [114, 69] on link "STRETTO" at bounding box center [118, 70] width 40 height 11
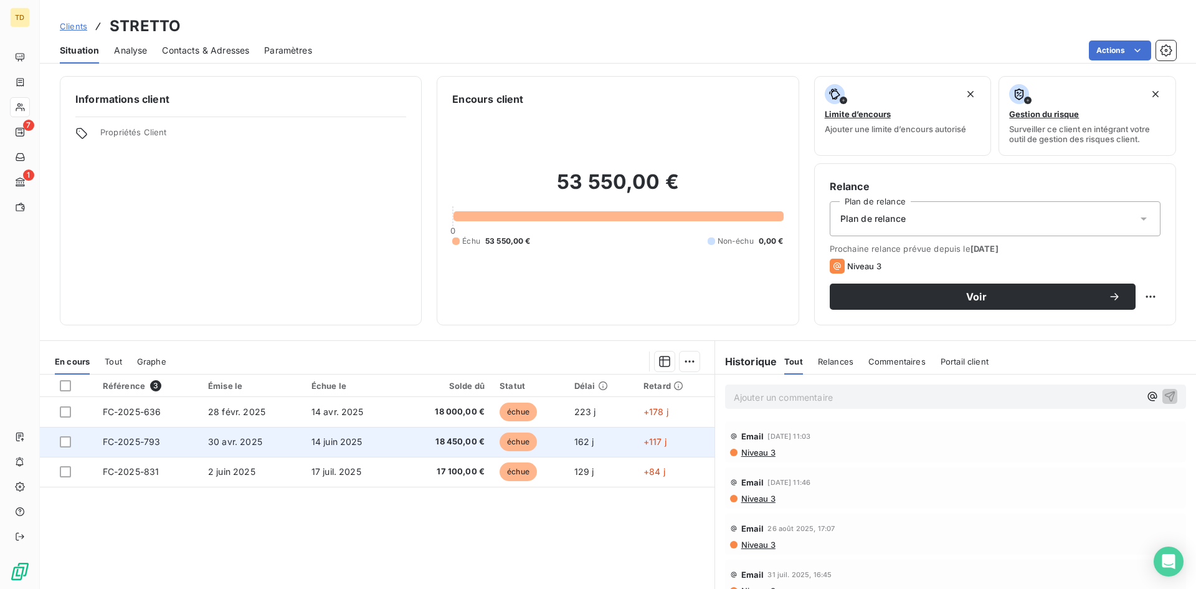
click at [375, 444] on td "14 juin 2025" at bounding box center [352, 442] width 96 height 30
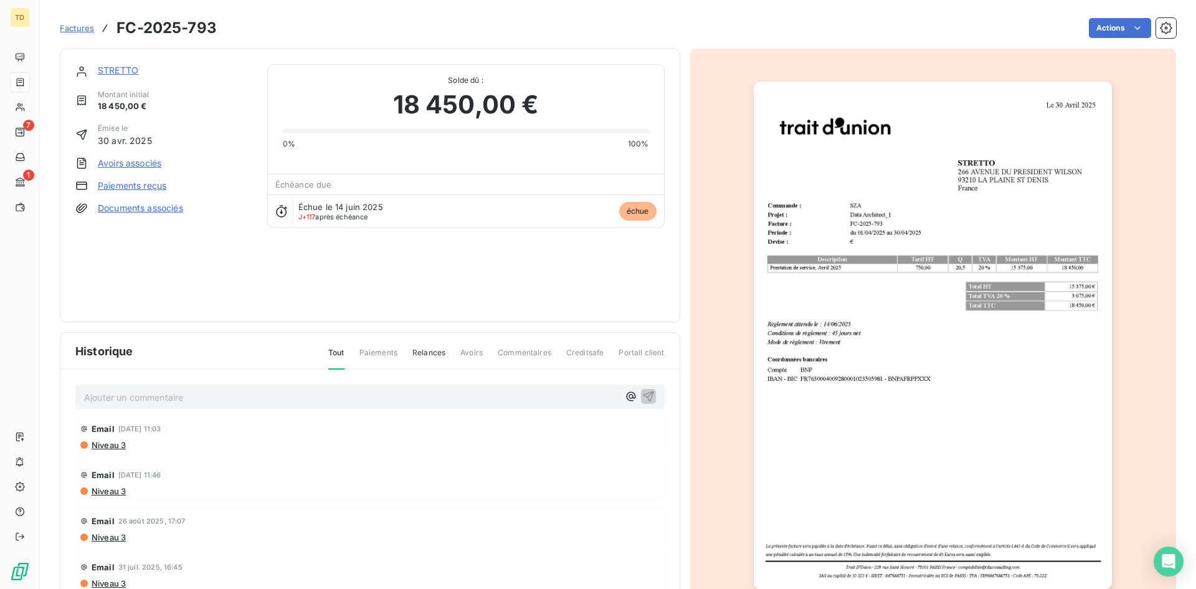
click at [74, 31] on span "Factures" at bounding box center [77, 28] width 34 height 10
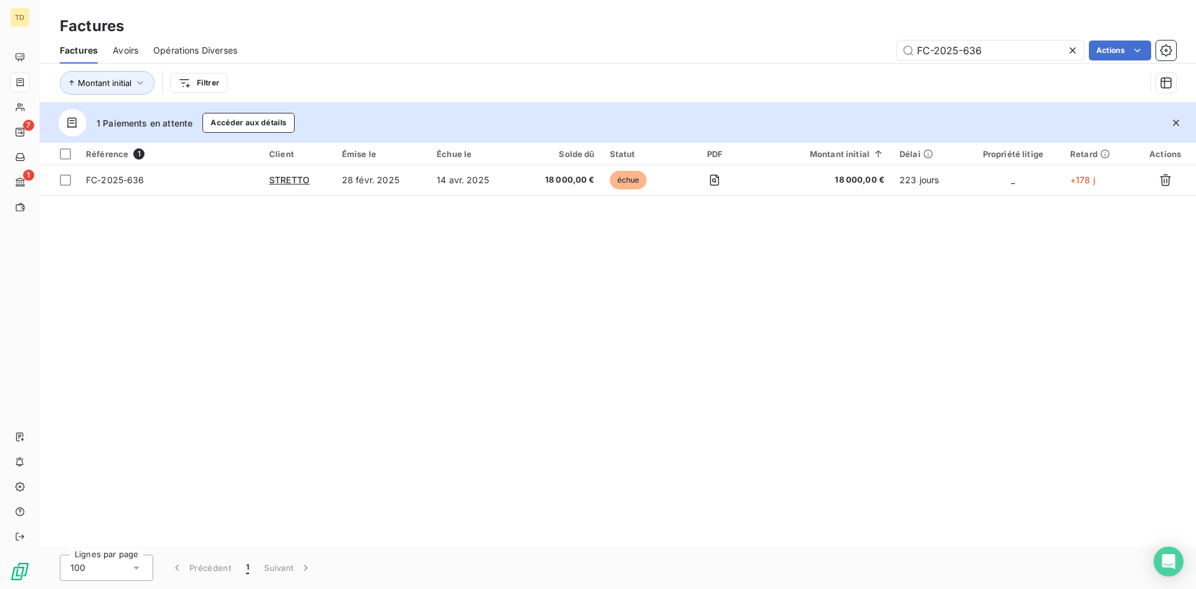
click at [92, 57] on div "Factures" at bounding box center [79, 50] width 38 height 26
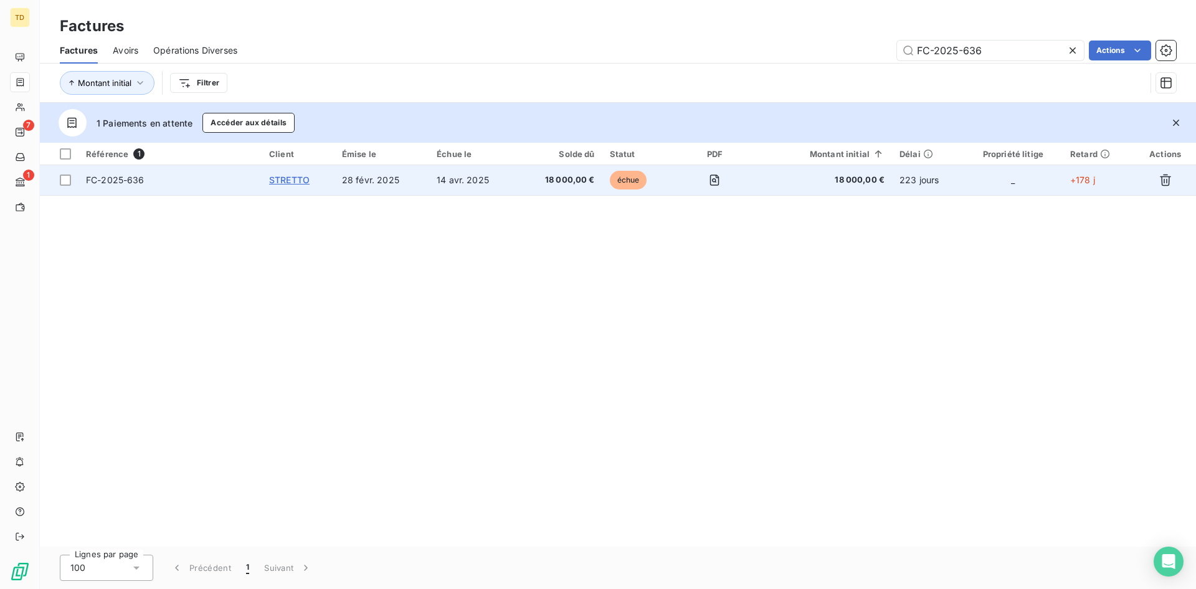
click at [280, 176] on span "STRETTO" at bounding box center [289, 179] width 40 height 11
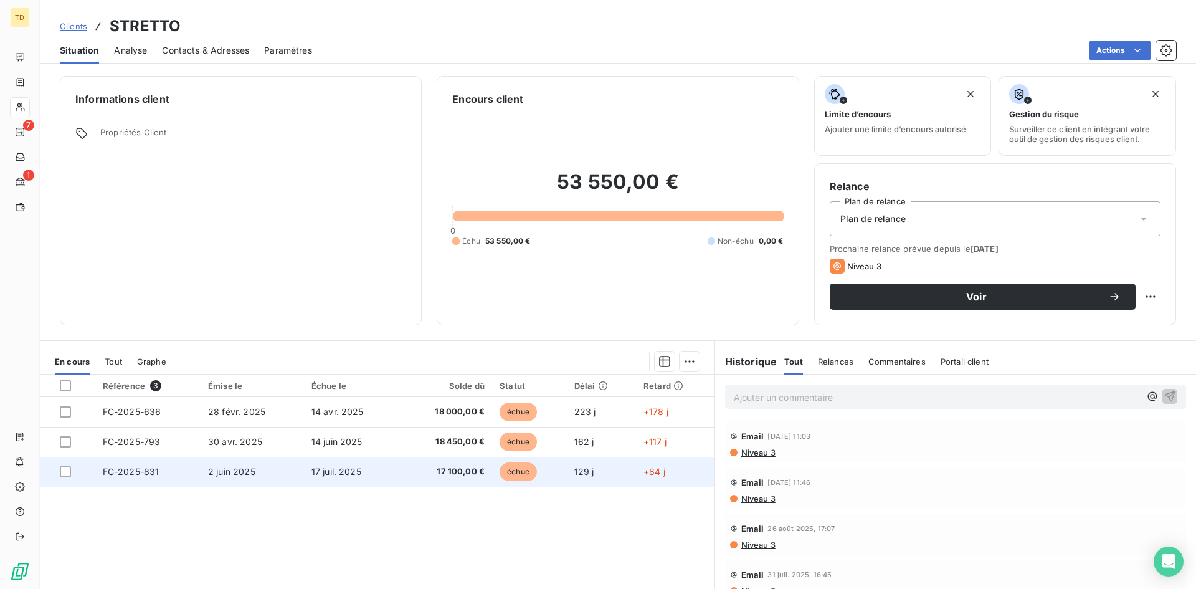
click at [279, 477] on td "2 juin 2025" at bounding box center [252, 472] width 103 height 30
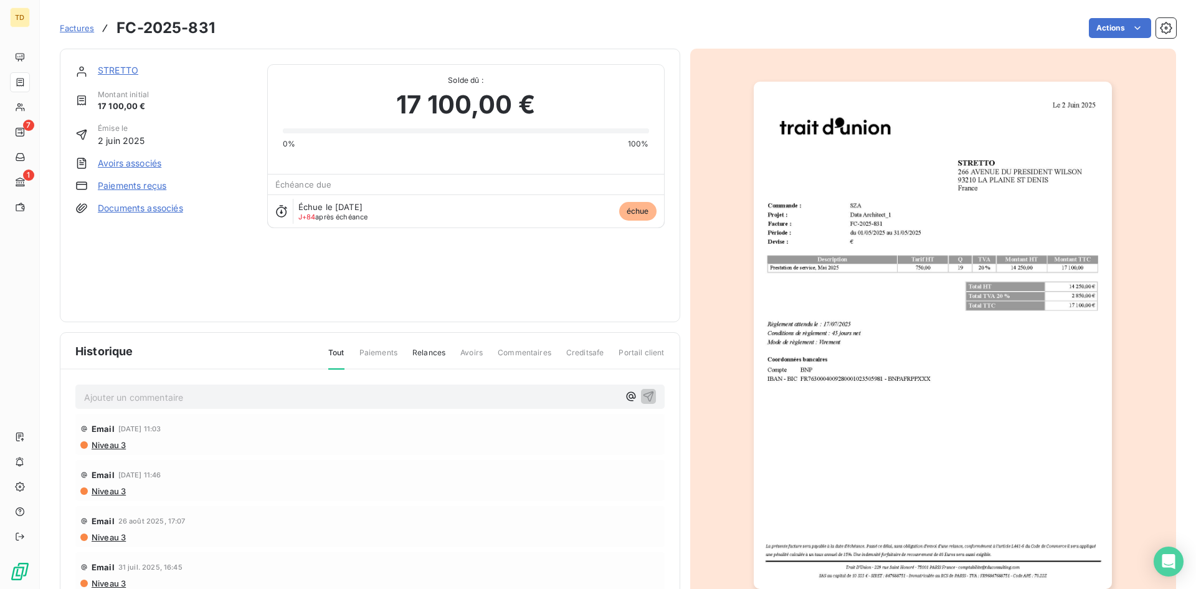
click at [116, 72] on link "STRETTO" at bounding box center [118, 70] width 40 height 11
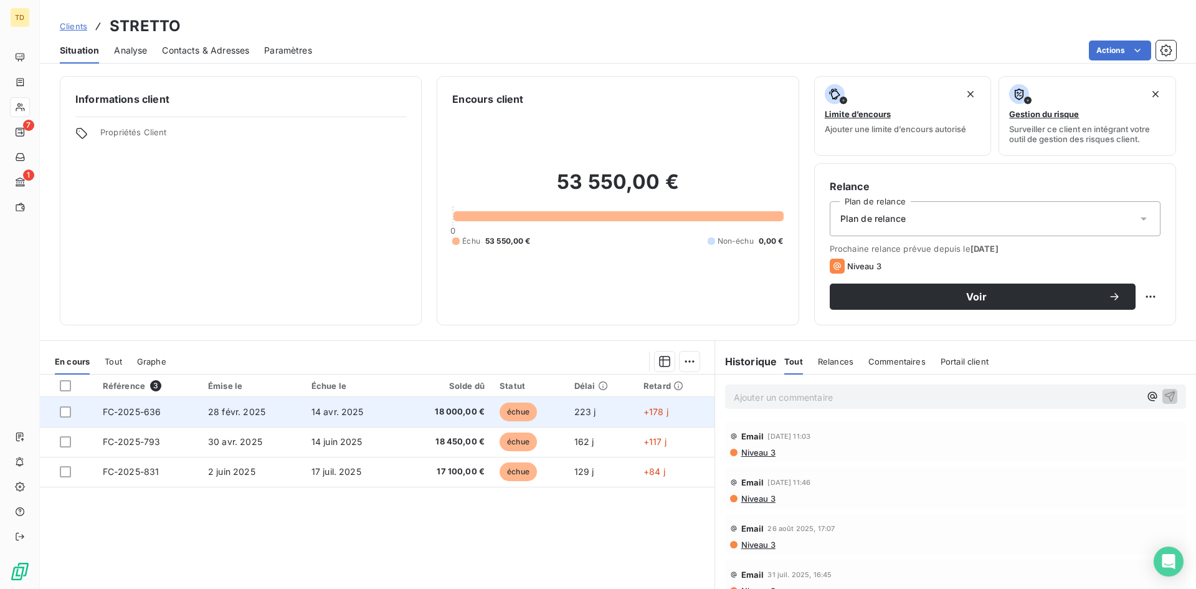
scroll to position [62, 0]
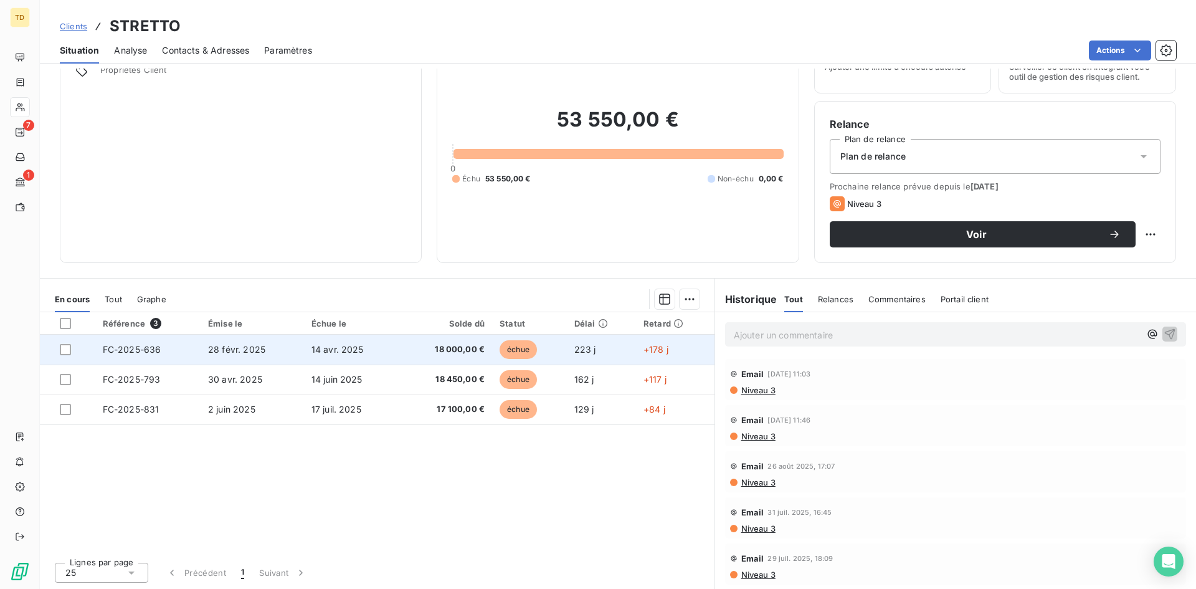
click at [331, 344] on span "14 avr. 2025" at bounding box center [337, 349] width 52 height 11
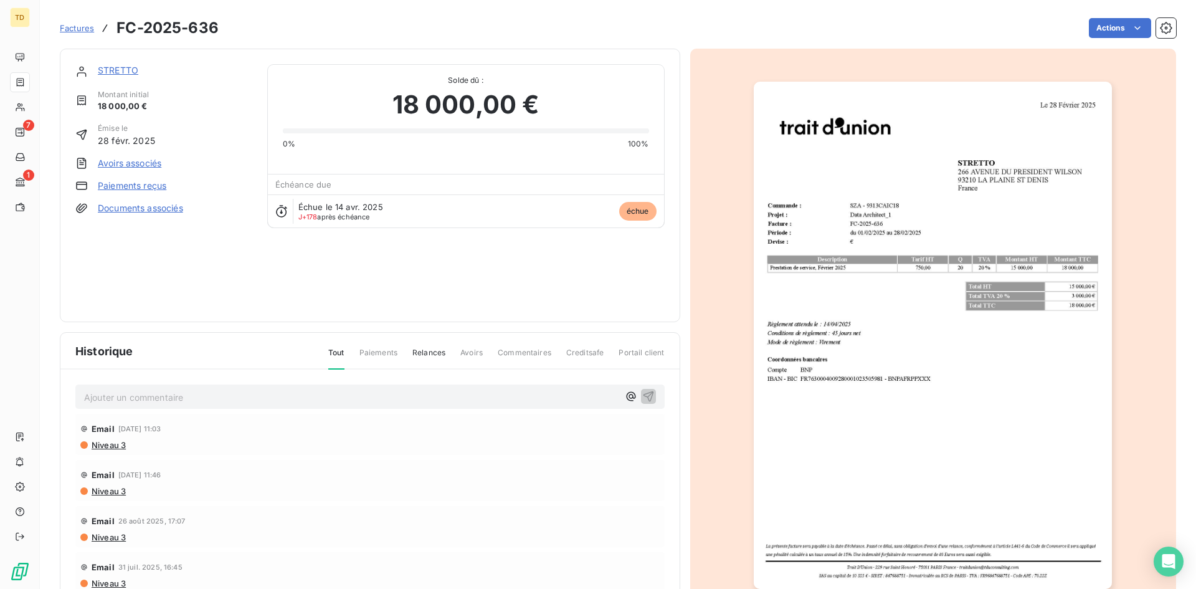
click at [112, 74] on link "STRETTO" at bounding box center [118, 70] width 40 height 11
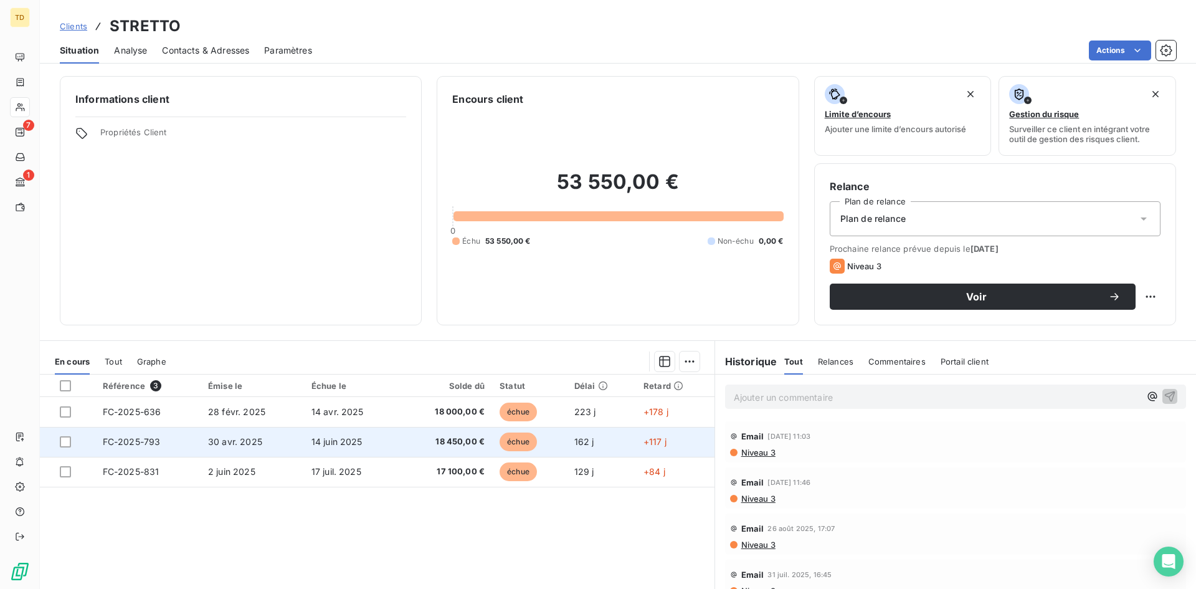
click at [304, 450] on td "14 juin 2025" at bounding box center [352, 442] width 96 height 30
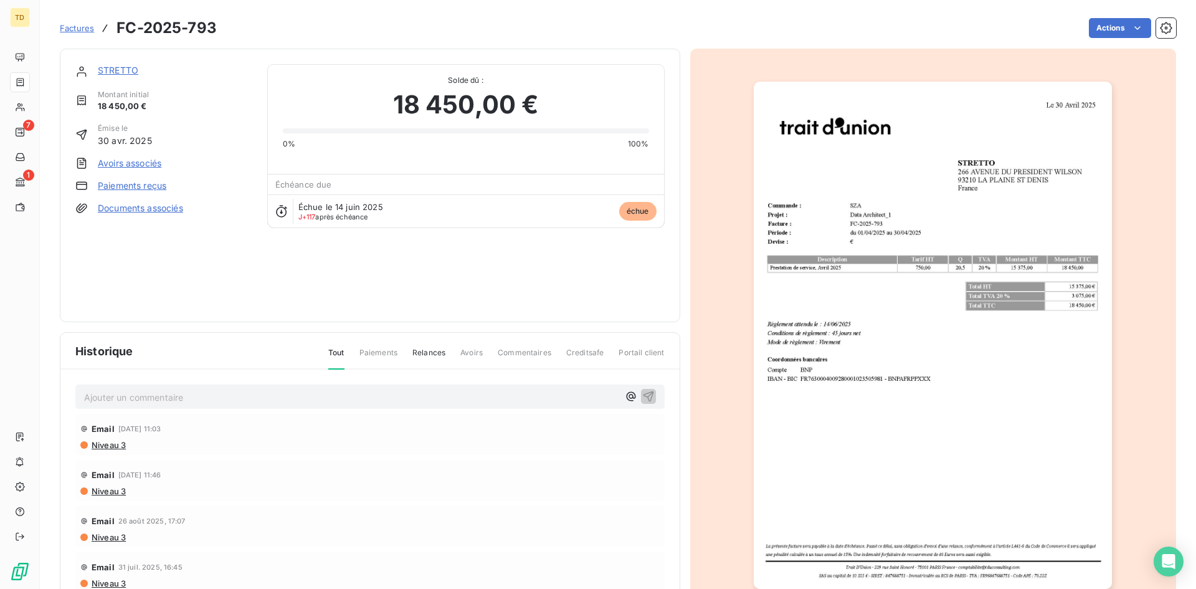
click at [79, 29] on span "Factures" at bounding box center [77, 28] width 34 height 10
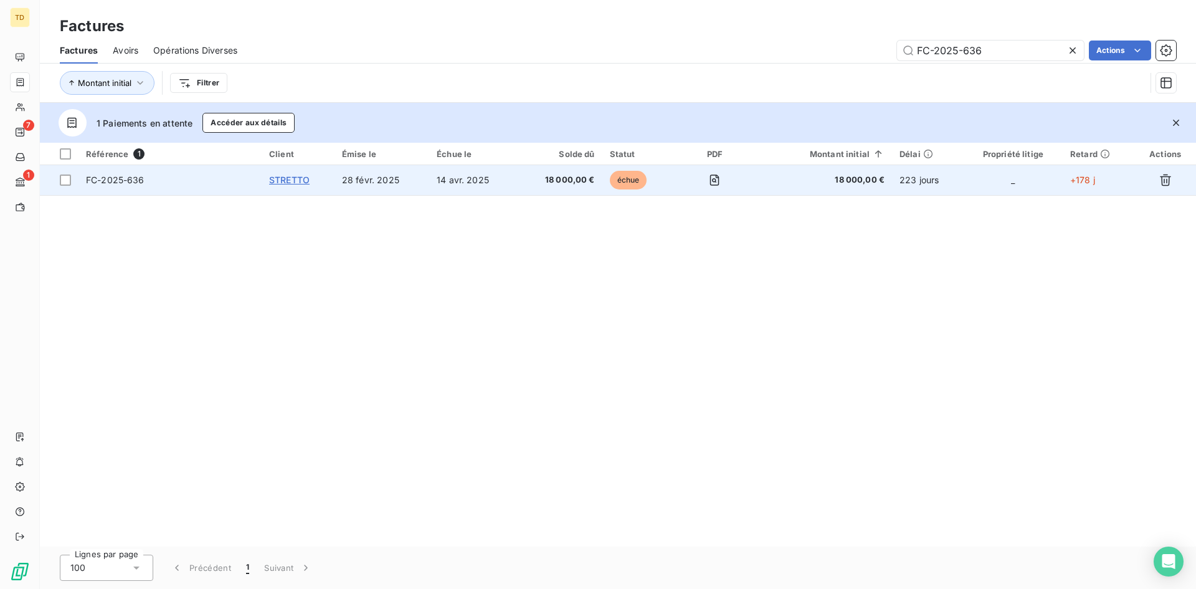
click at [309, 176] on span "STRETTO" at bounding box center [289, 179] width 40 height 11
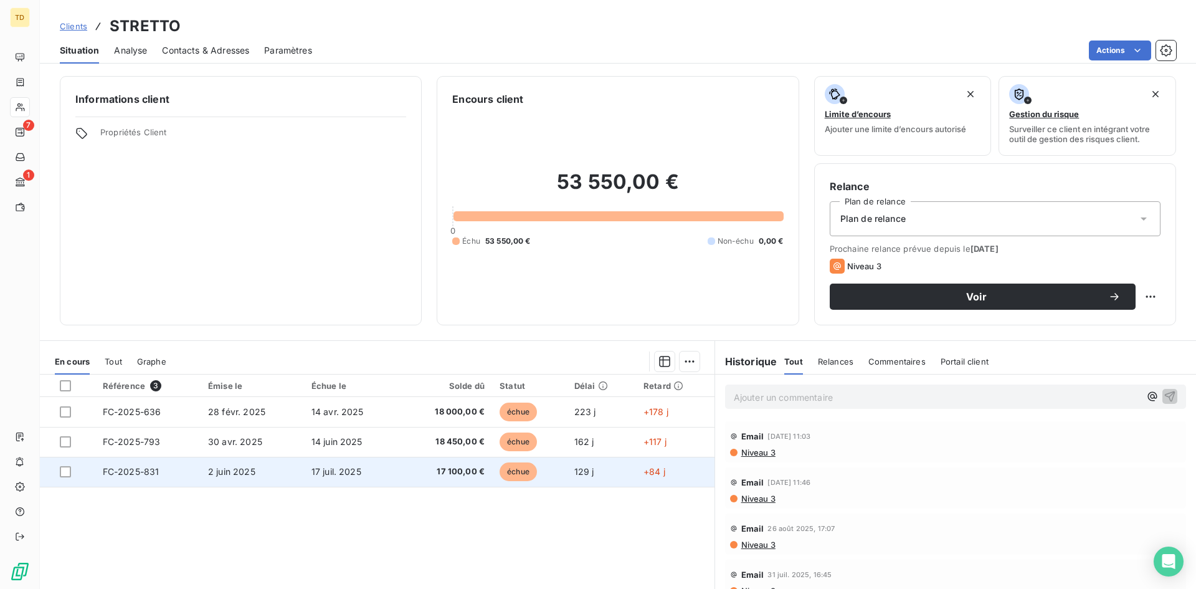
click at [389, 482] on td "17 juil. 2025" at bounding box center [352, 472] width 96 height 30
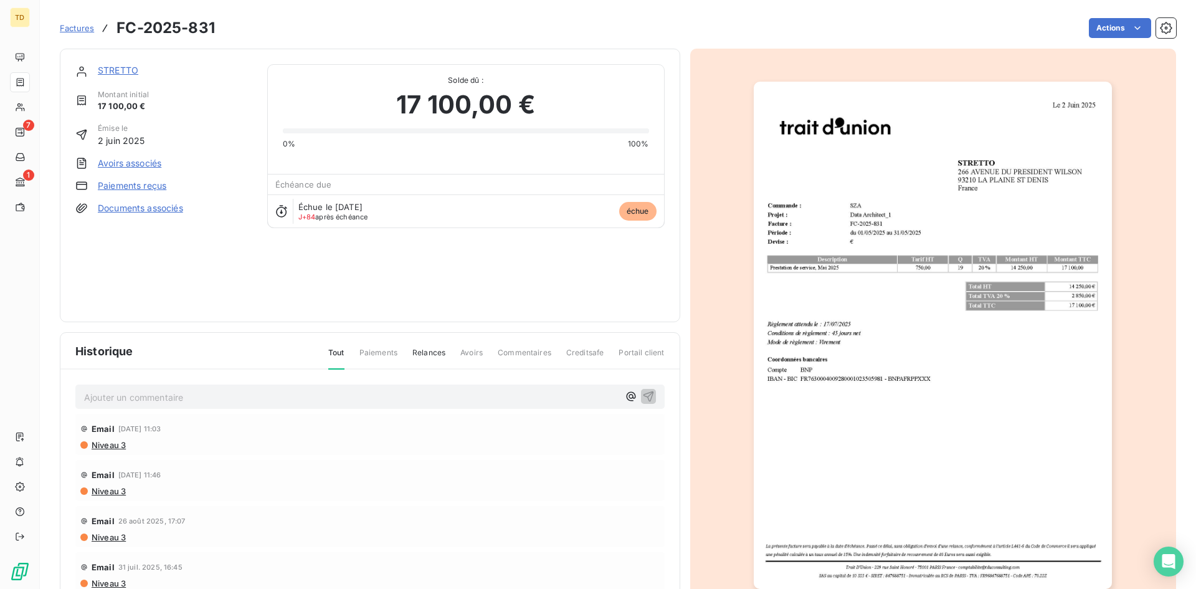
click at [112, 70] on link "STRETTO" at bounding box center [118, 70] width 40 height 11
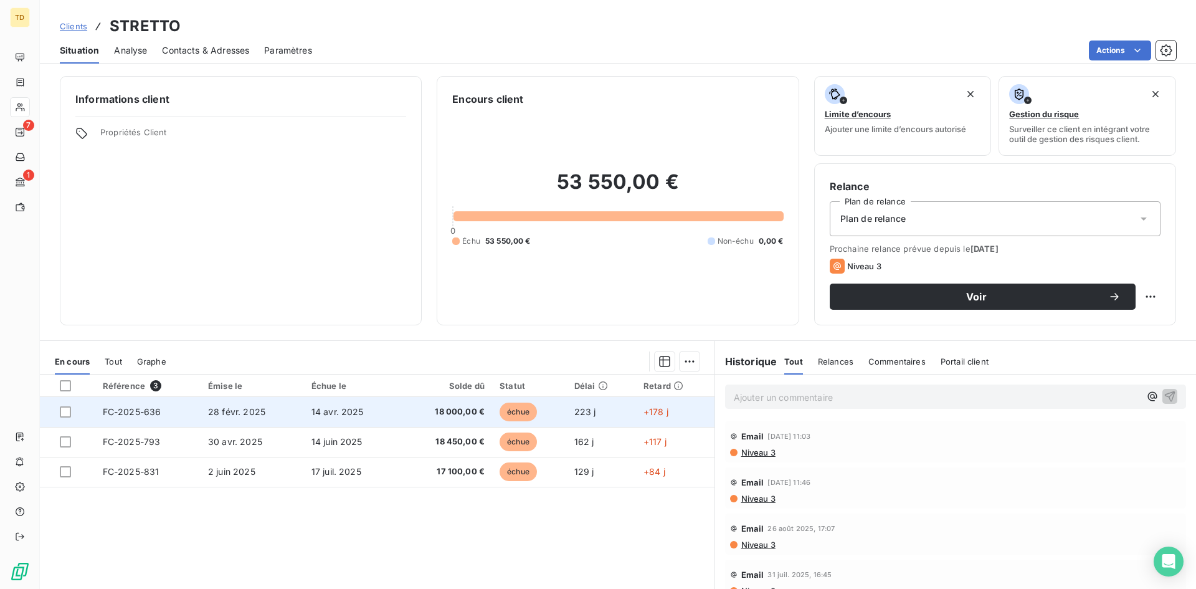
click at [370, 415] on td "14 avr. 2025" at bounding box center [352, 412] width 96 height 30
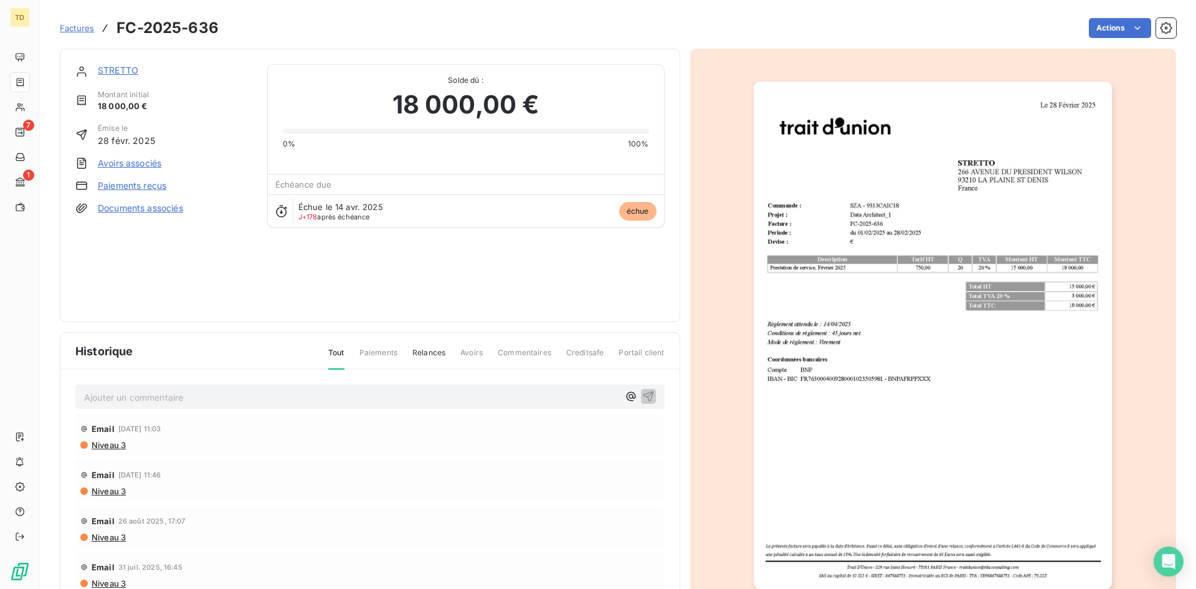
click at [112, 69] on link "STRETTO" at bounding box center [118, 70] width 40 height 11
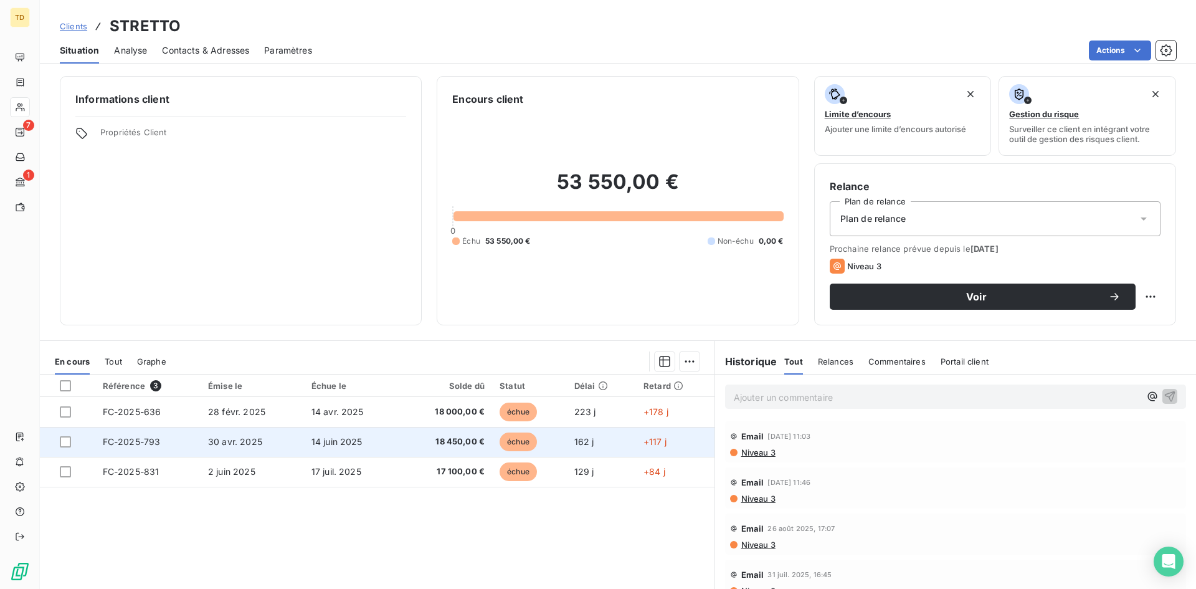
click at [344, 430] on td "14 juin 2025" at bounding box center [352, 442] width 96 height 30
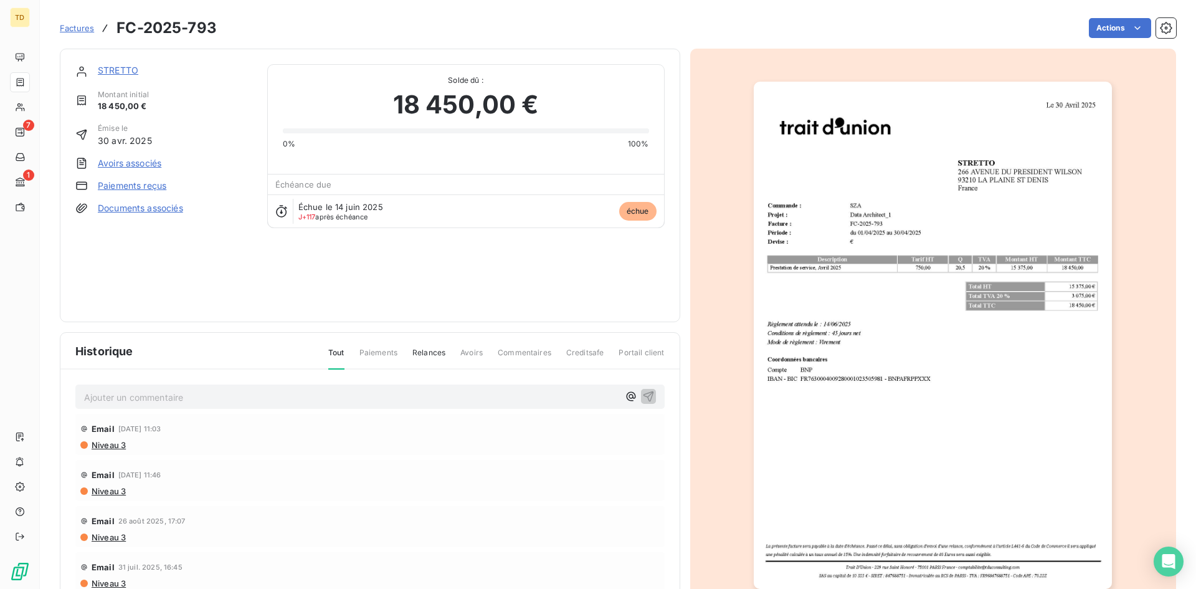
click at [123, 71] on link "STRETTO" at bounding box center [118, 70] width 40 height 11
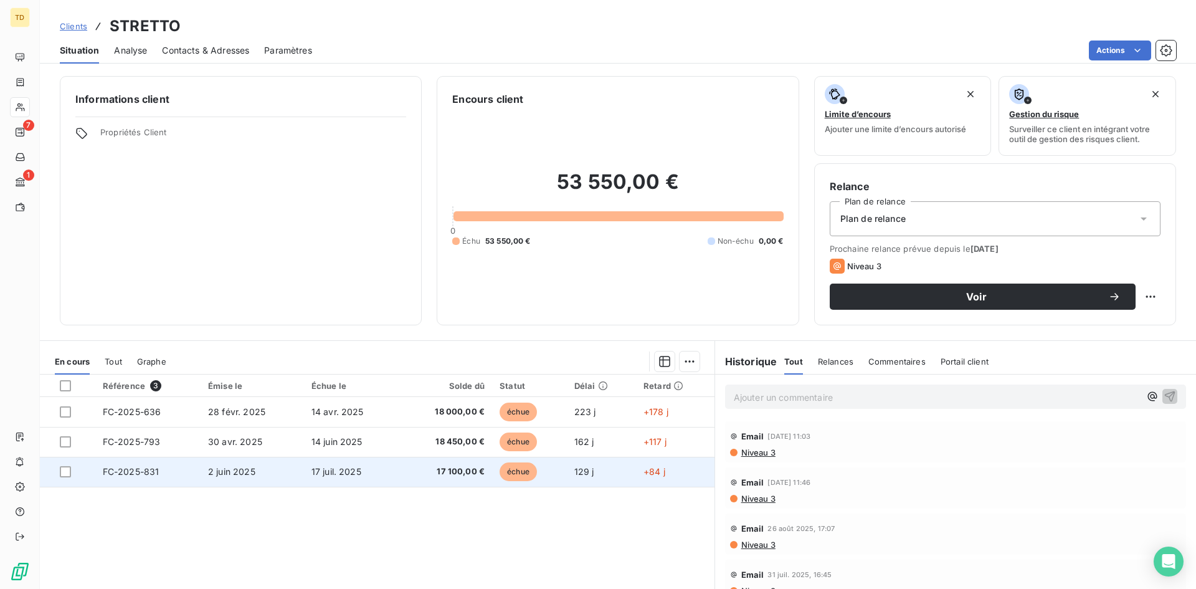
click at [363, 470] on td "17 juil. 2025" at bounding box center [352, 472] width 96 height 30
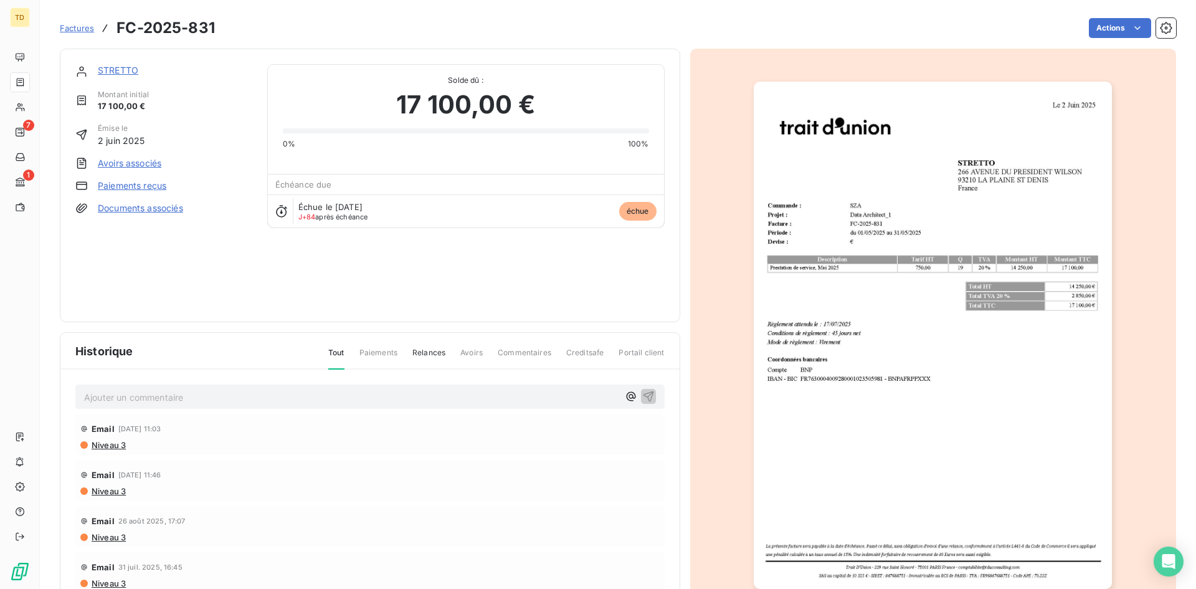
click at [98, 71] on link "STRETTO" at bounding box center [118, 70] width 40 height 11
